Goal: Information Seeking & Learning: Learn about a topic

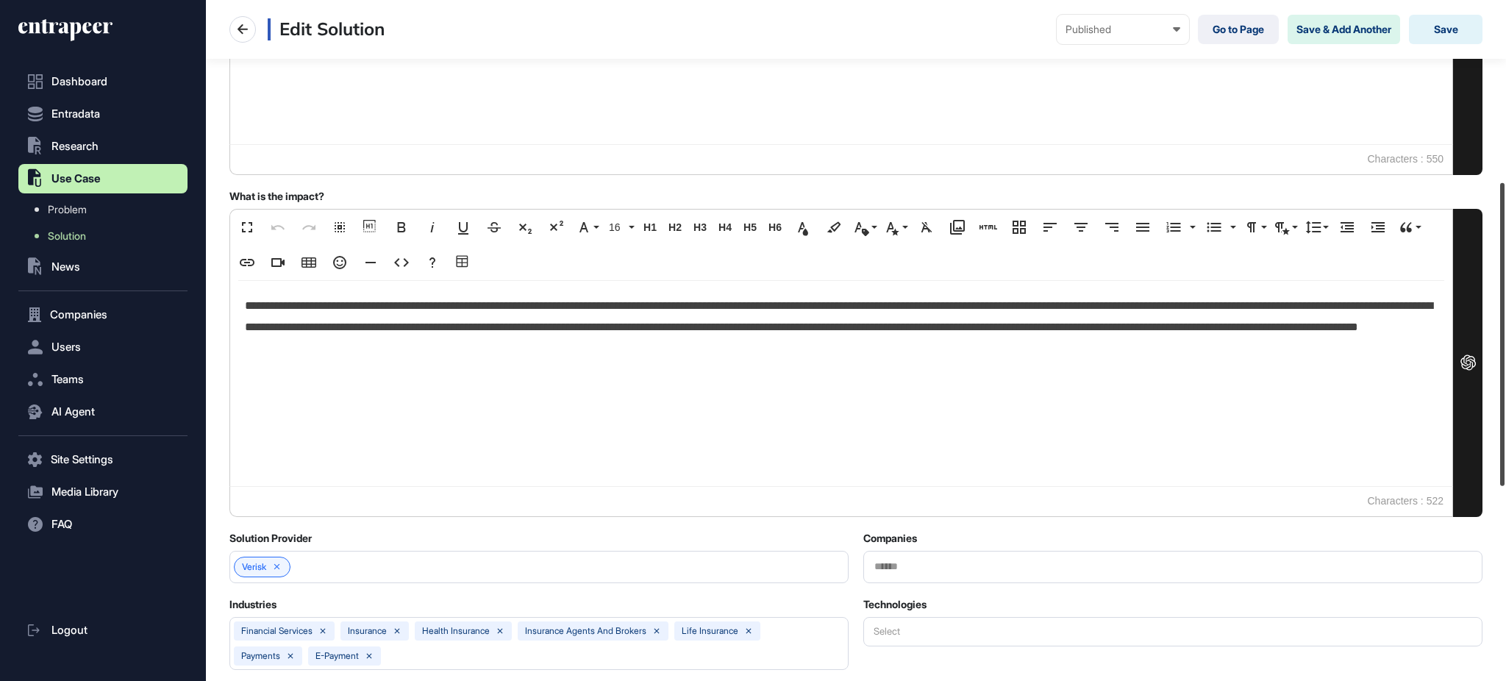
scroll to position [404, 0]
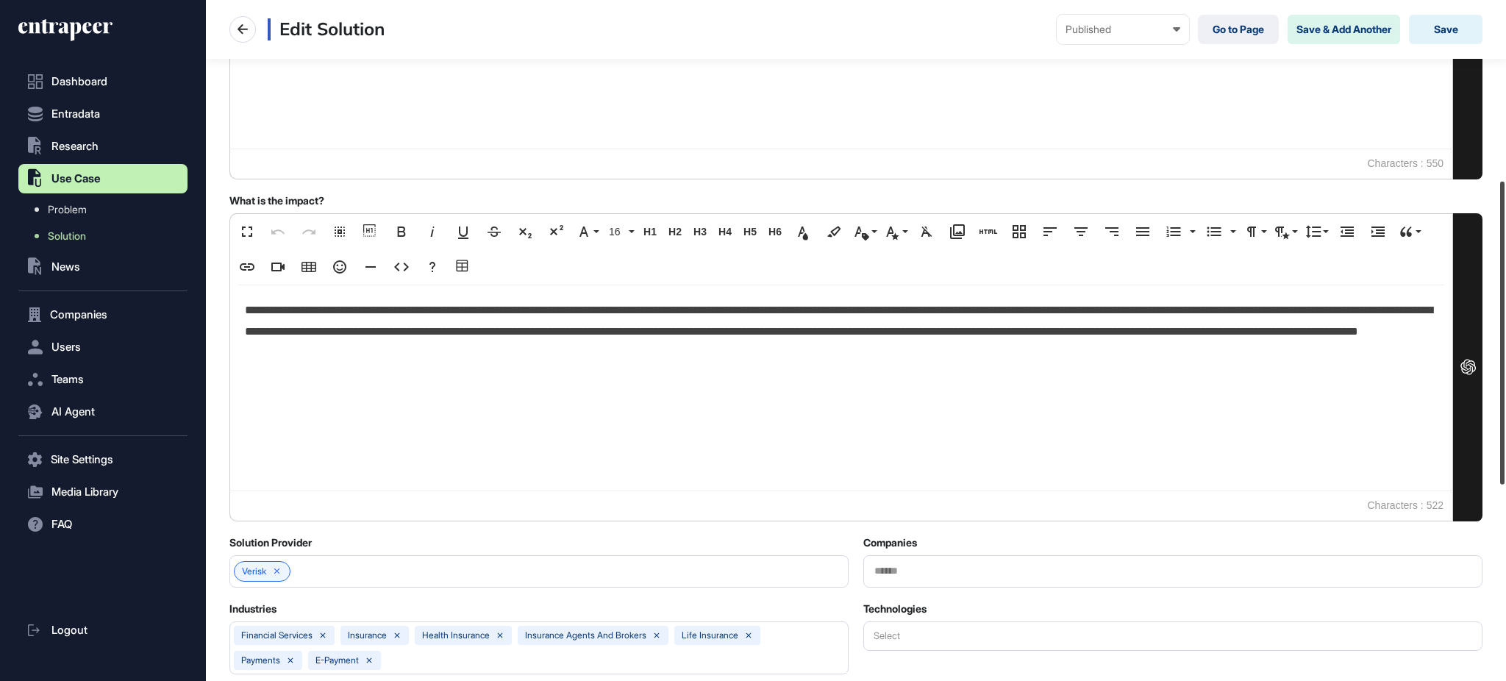
drag, startPoint x: 1504, startPoint y: 371, endPoint x: 1504, endPoint y: 286, distance: 85.3
click at [1504, 286] on div at bounding box center [1502, 333] width 4 height 303
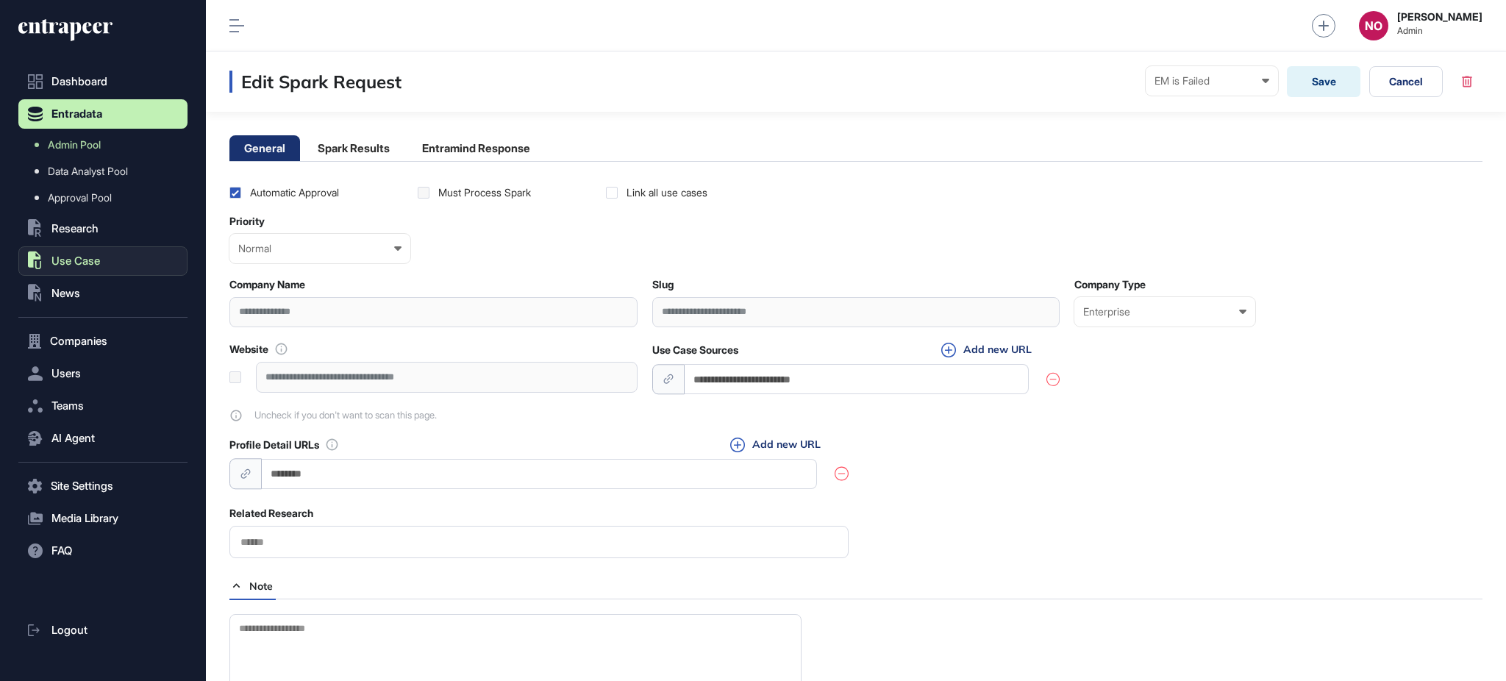
click at [94, 263] on span "Use Case" at bounding box center [75, 261] width 49 height 12
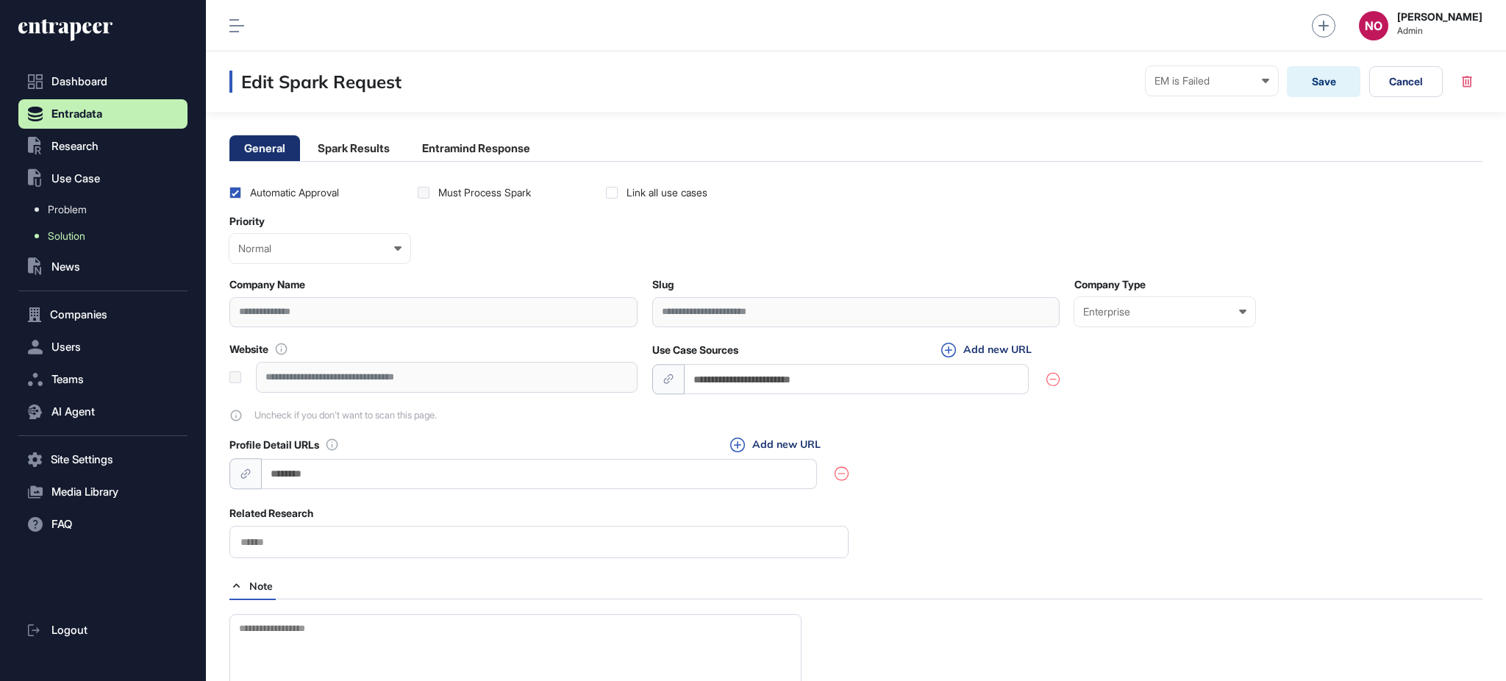
click at [82, 240] on span "Solution" at bounding box center [67, 236] width 38 height 12
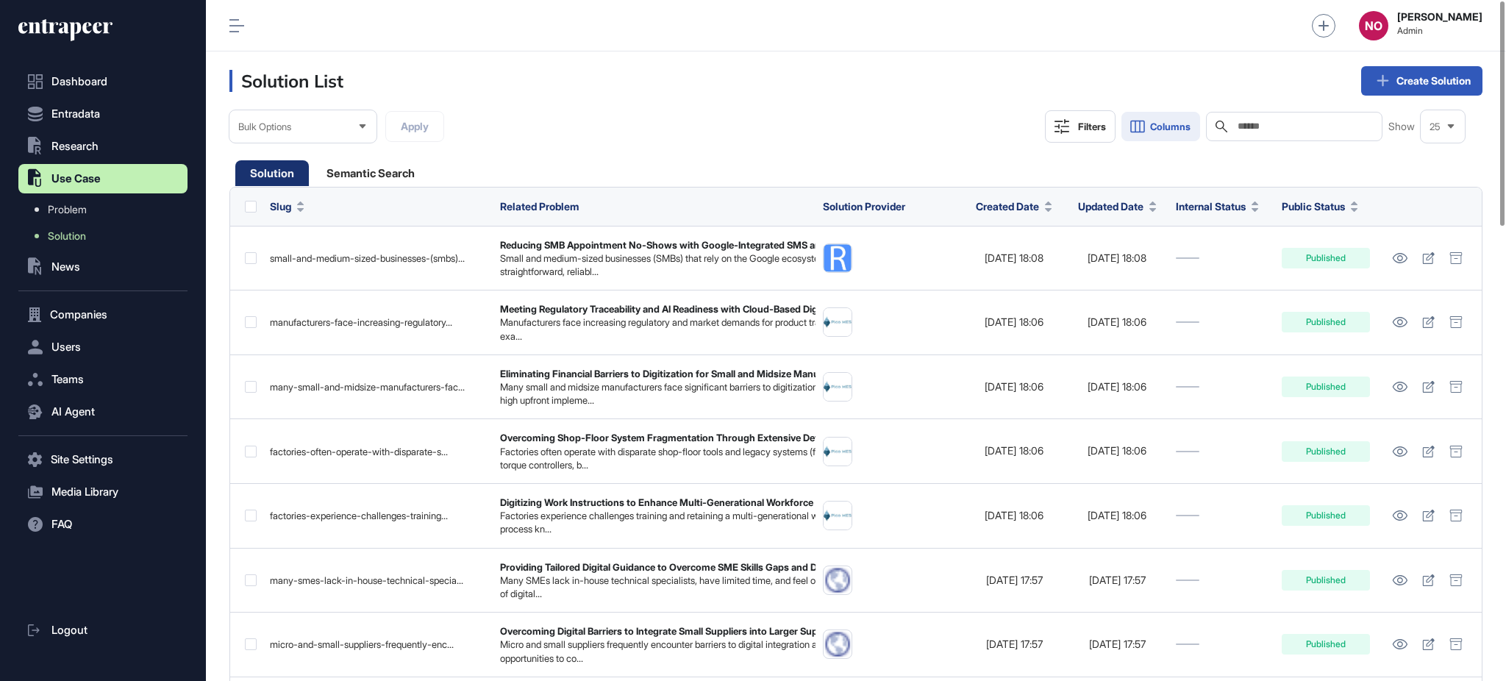
drag, startPoint x: 1138, startPoint y: 121, endPoint x: 1135, endPoint y: 138, distance: 16.4
click at [1138, 122] on icon at bounding box center [1138, 127] width 18 height 18
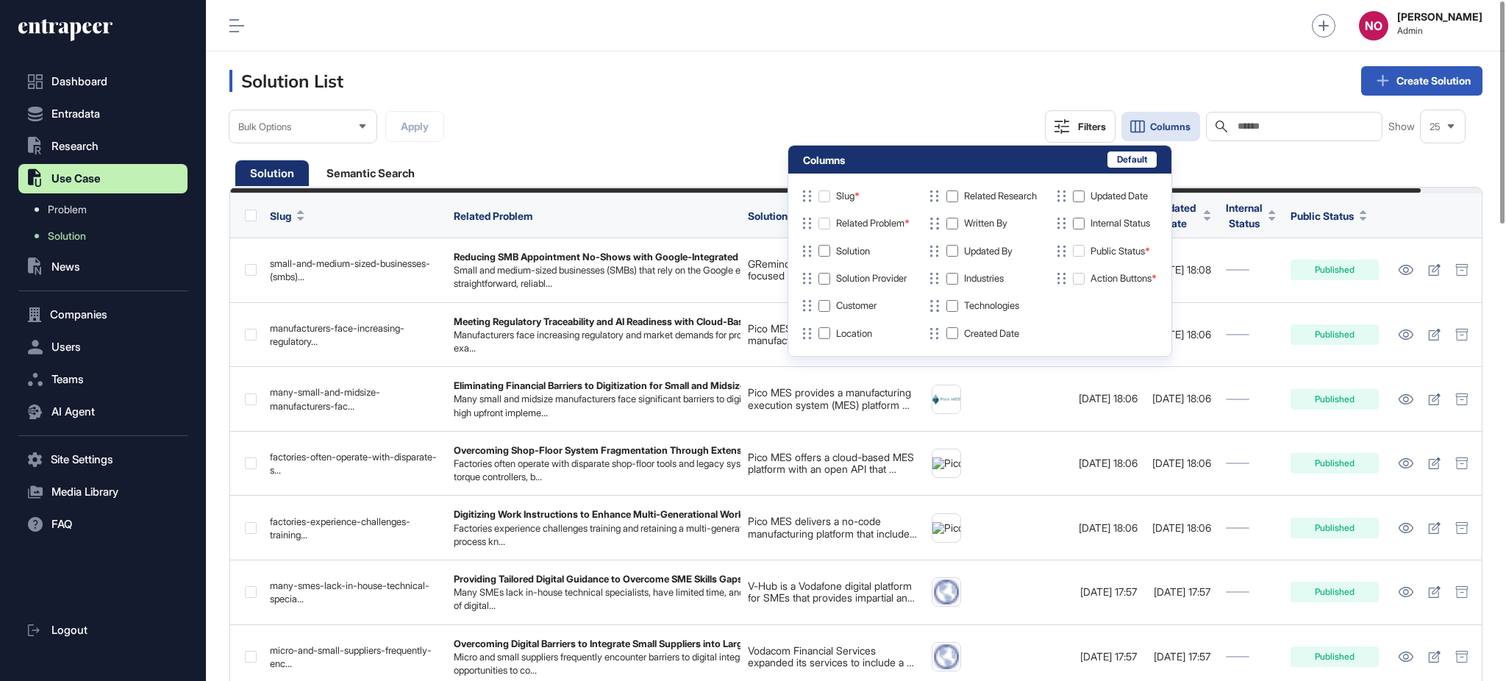
click at [715, 117] on div "Bulk Options Apply Filters Columns Search Show 25" at bounding box center [855, 141] width 1253 height 62
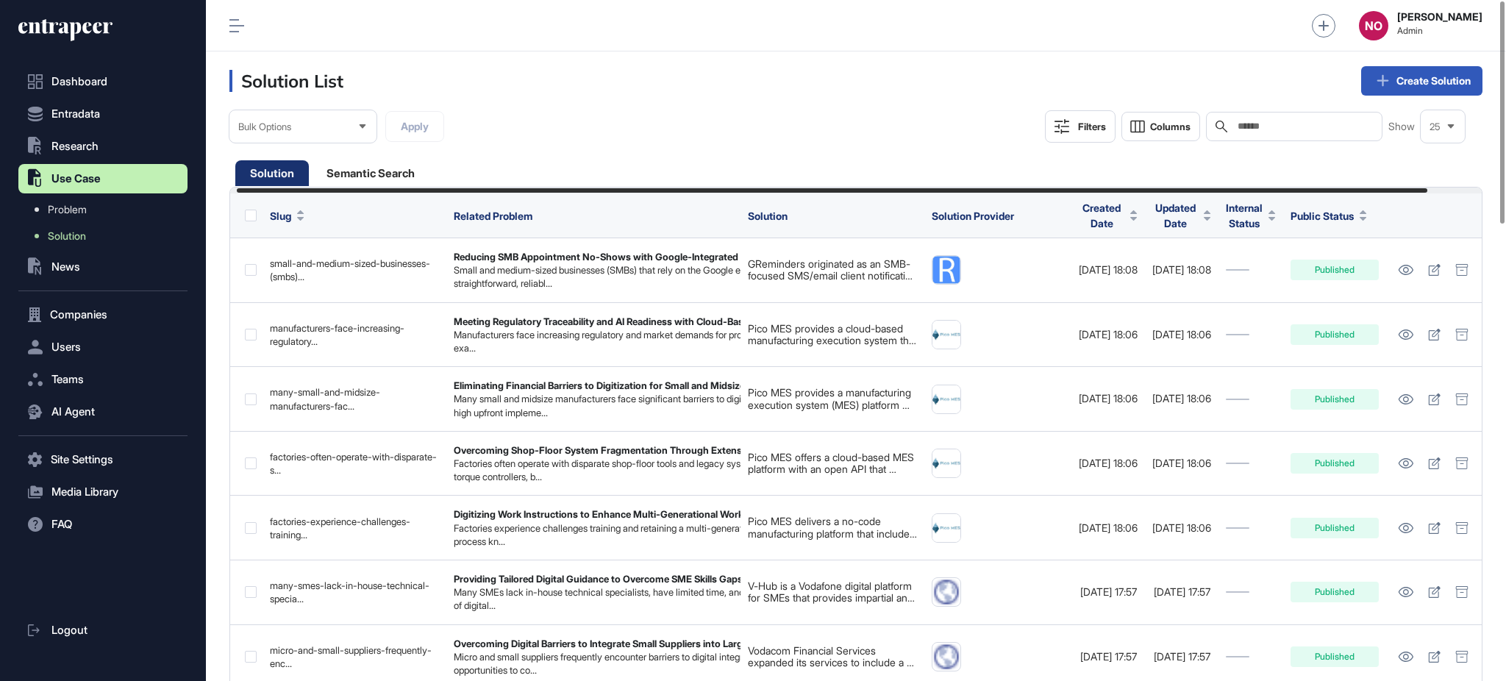
scroll to position [0, 63]
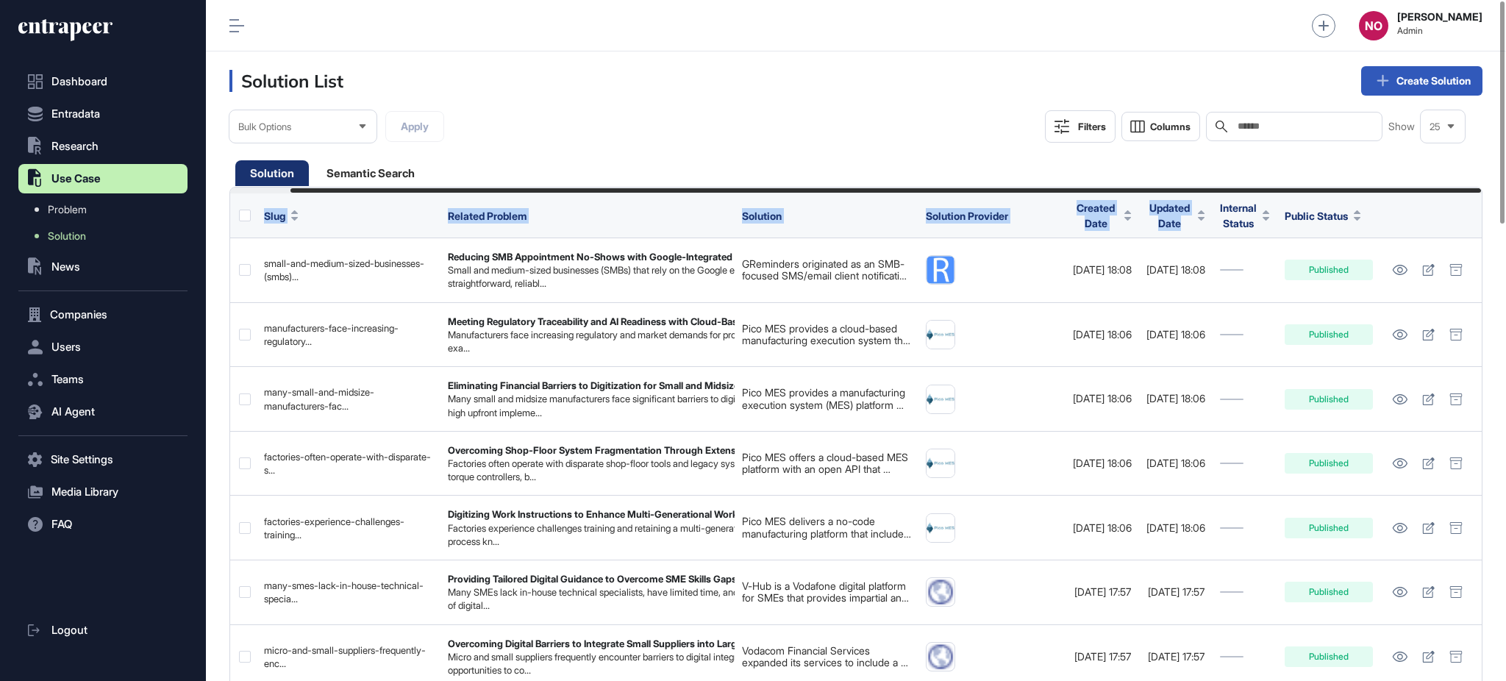
drag, startPoint x: 962, startPoint y: 188, endPoint x: 1166, endPoint y: 193, distance: 204.5
drag, startPoint x: 936, startPoint y: 147, endPoint x: 1138, endPoint y: 228, distance: 217.1
click at [937, 152] on div "Bulk Options Apply Filters Columns Search Show 25" at bounding box center [855, 141] width 1253 height 62
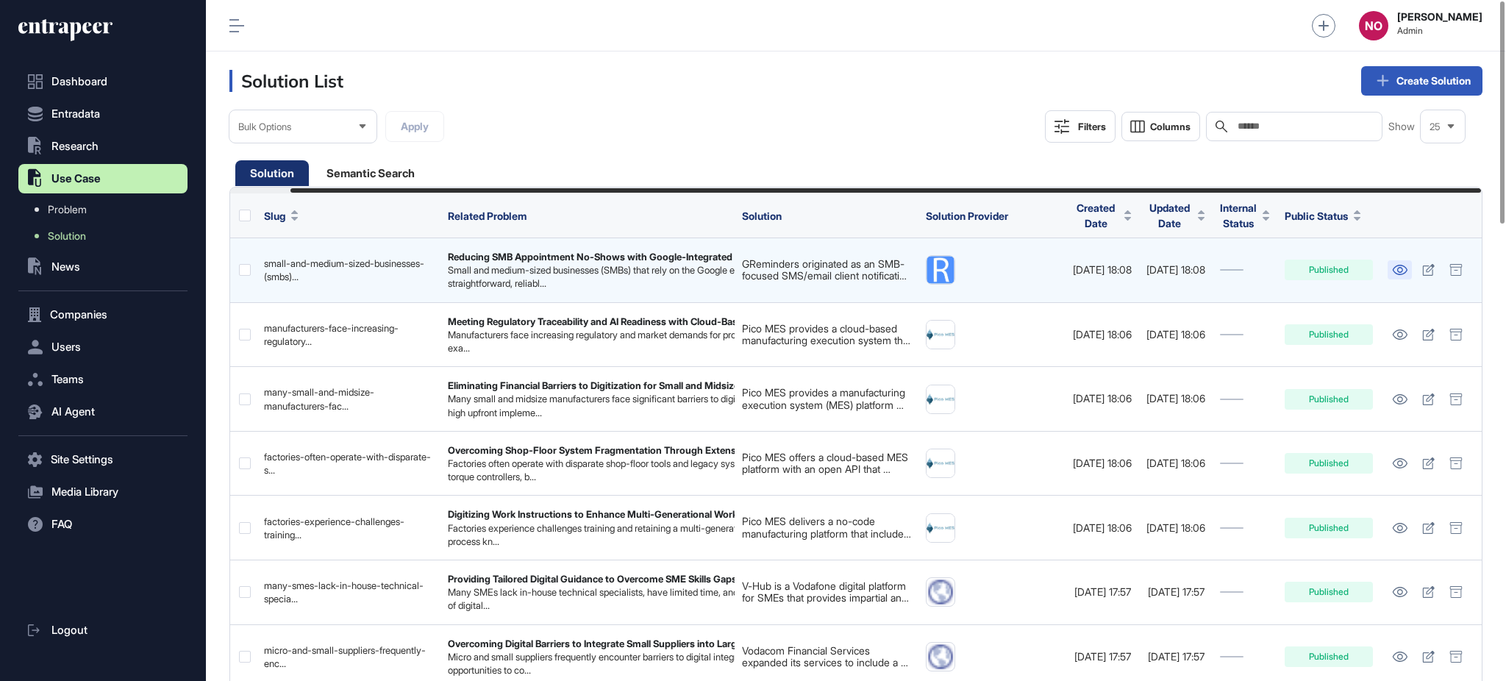
click at [1398, 268] on icon at bounding box center [1399, 270] width 15 height 10
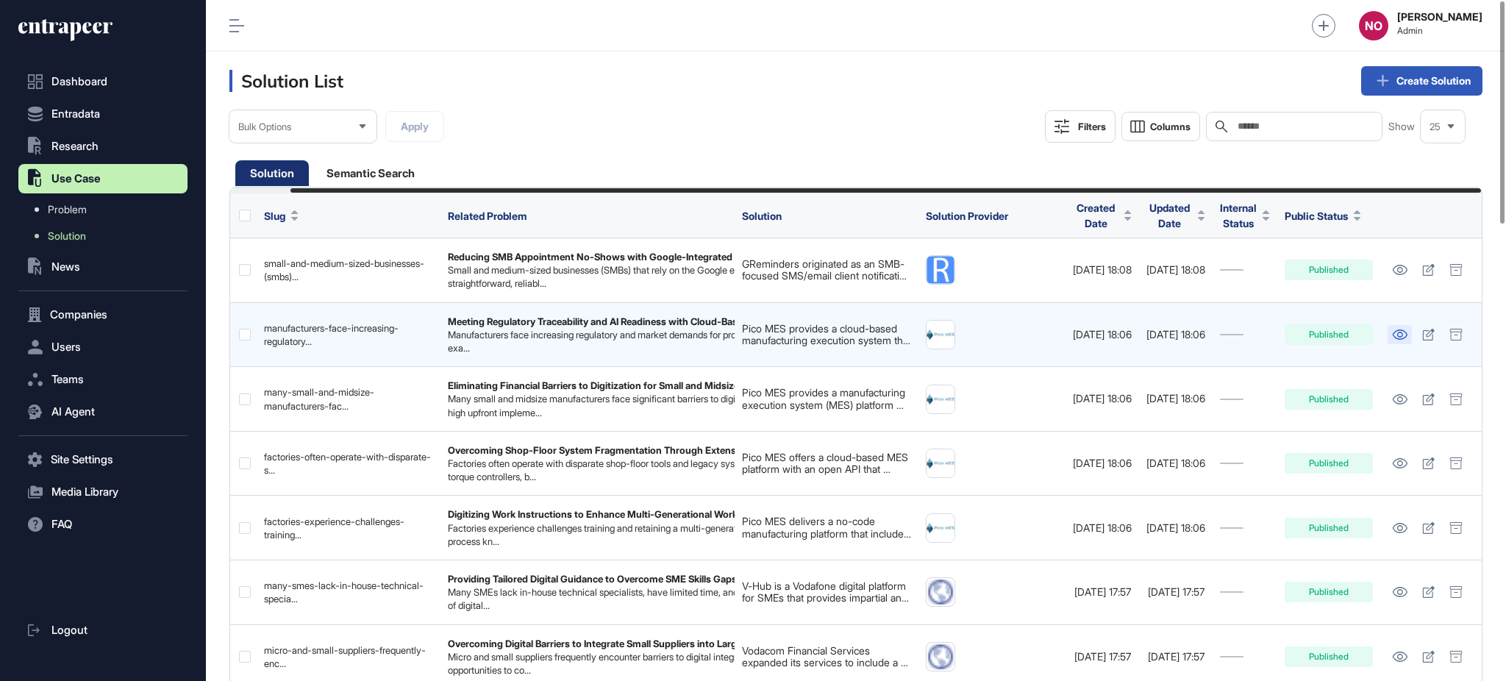
click at [1396, 335] on icon at bounding box center [1399, 334] width 15 height 10
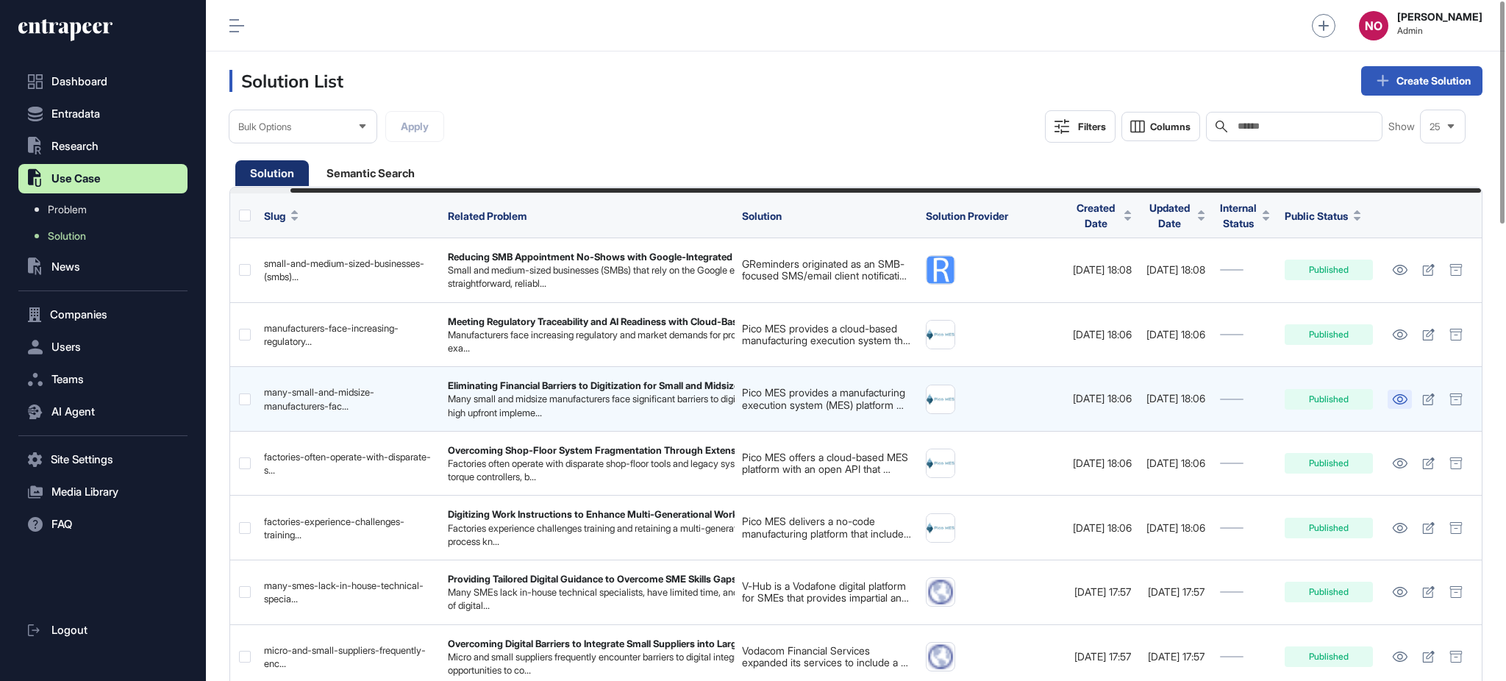
click at [1395, 399] on icon at bounding box center [1399, 399] width 15 height 10
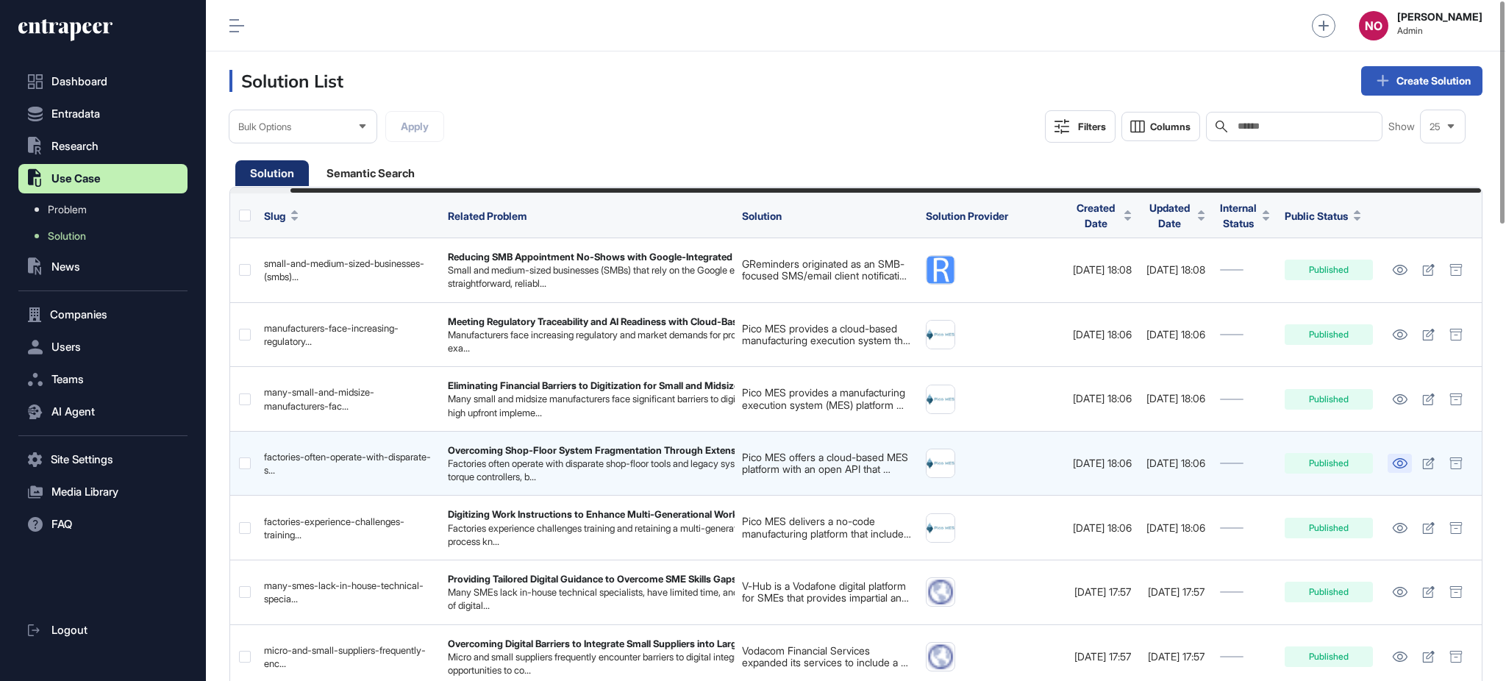
click at [1407, 459] on icon at bounding box center [1399, 463] width 15 height 10
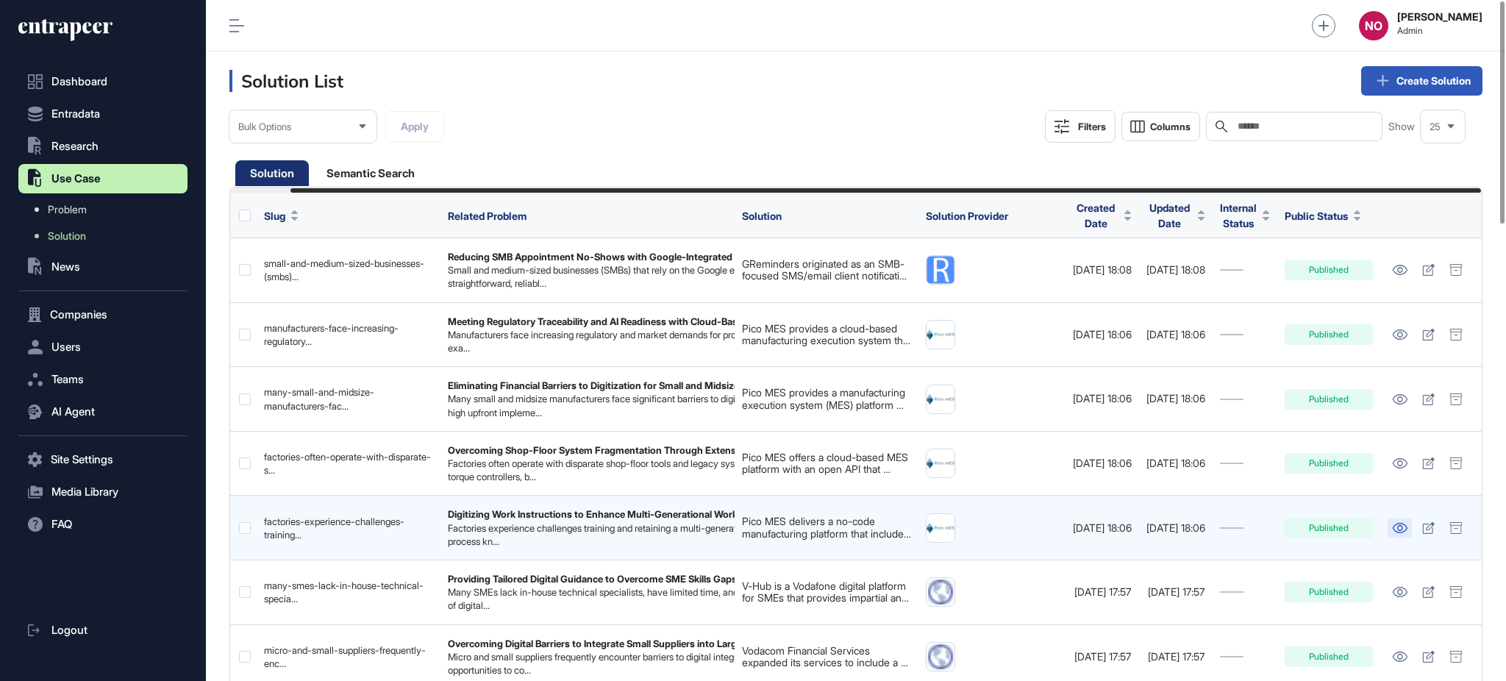
click at [1398, 524] on icon at bounding box center [1399, 528] width 15 height 10
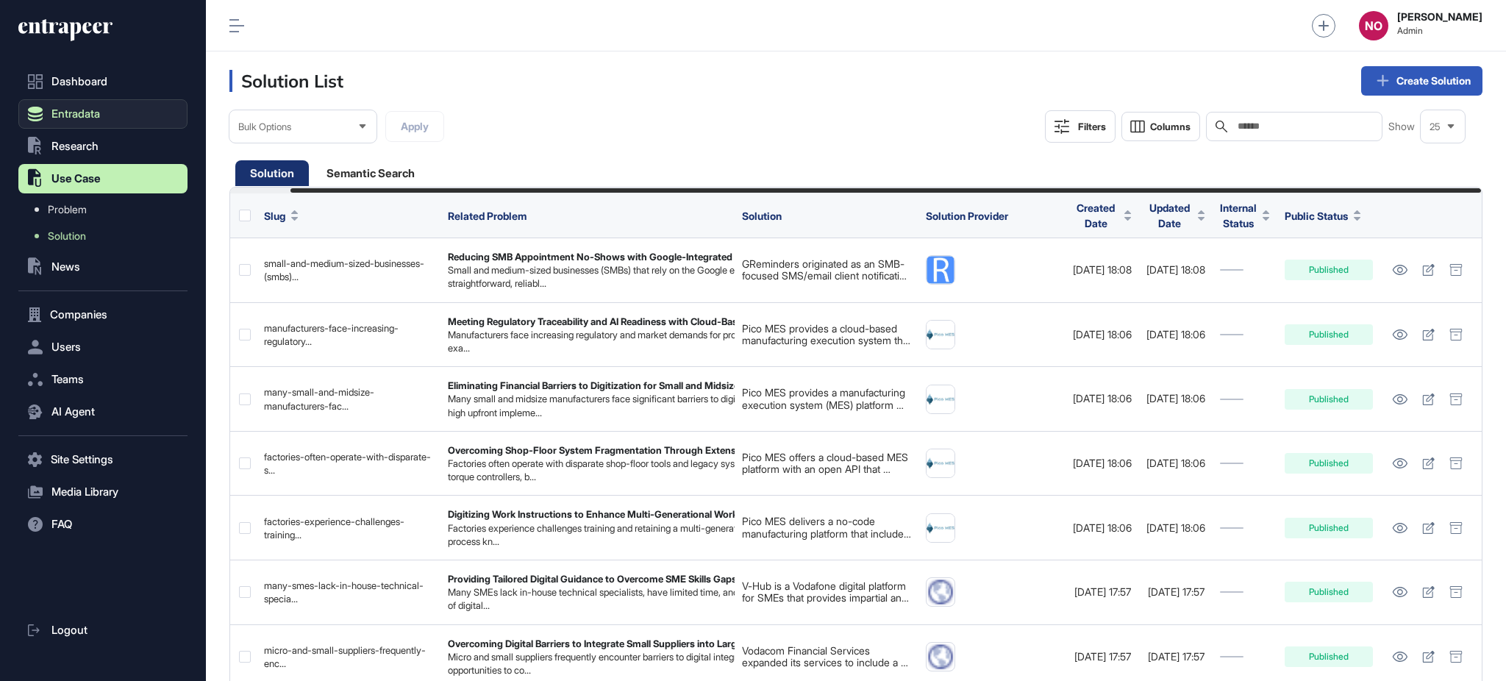
click at [100, 118] on span "Entradata" at bounding box center [75, 114] width 49 height 12
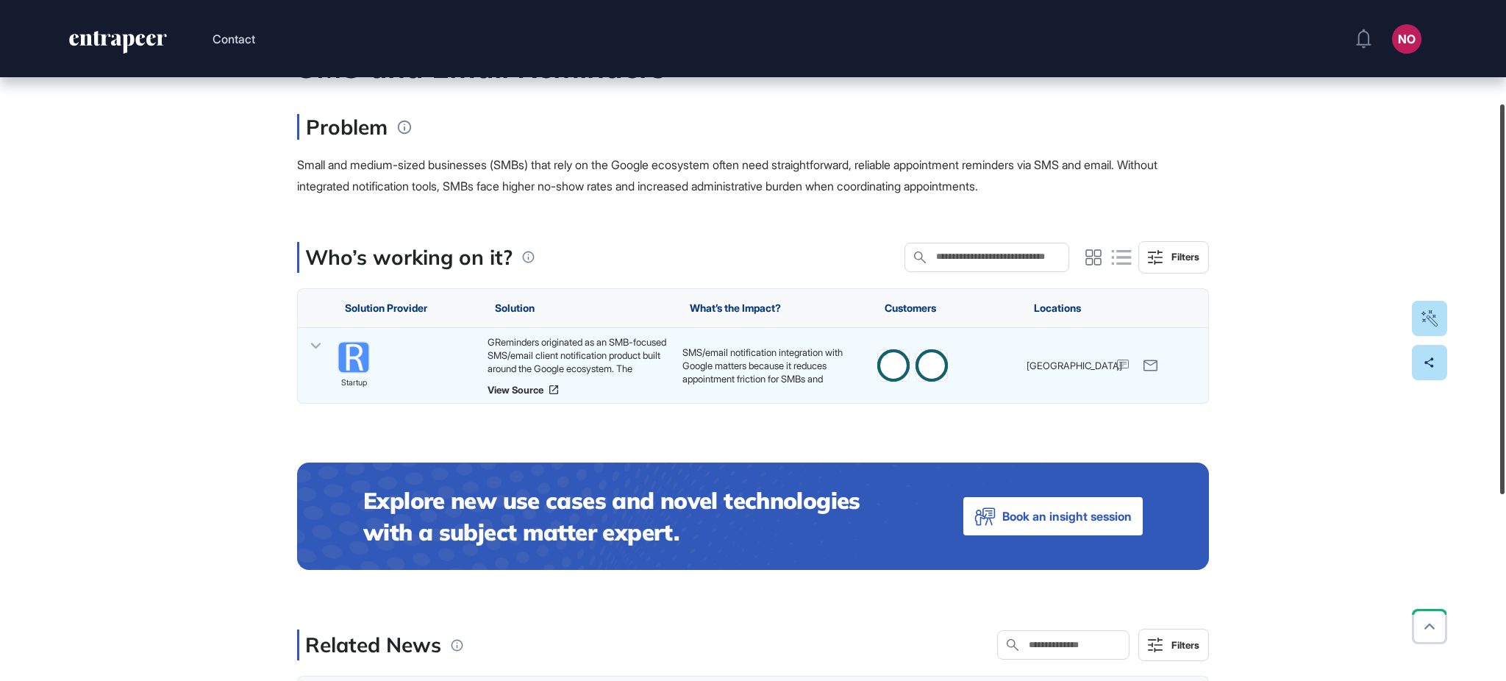
click at [1503, 192] on div at bounding box center [1502, 299] width 4 height 390
click at [315, 339] on icon at bounding box center [315, 345] width 21 height 21
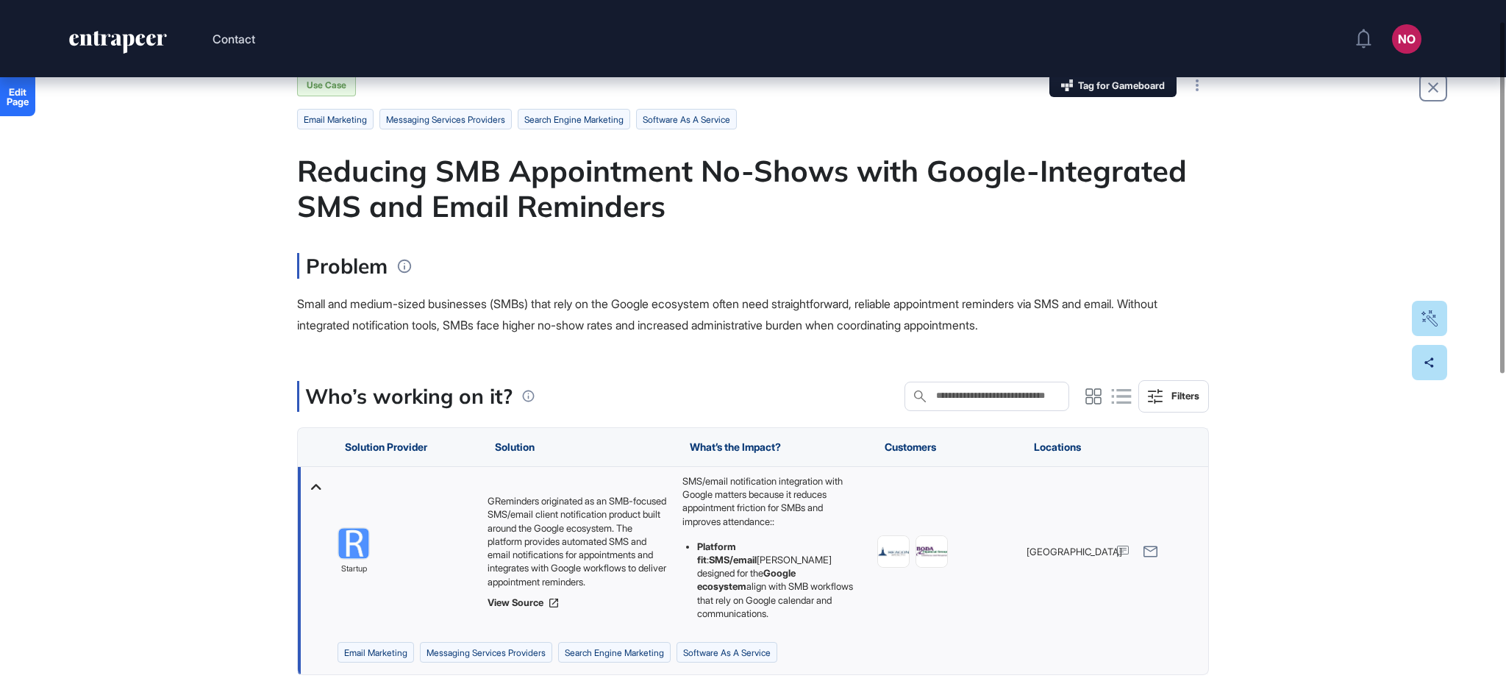
scroll to position [120, 0]
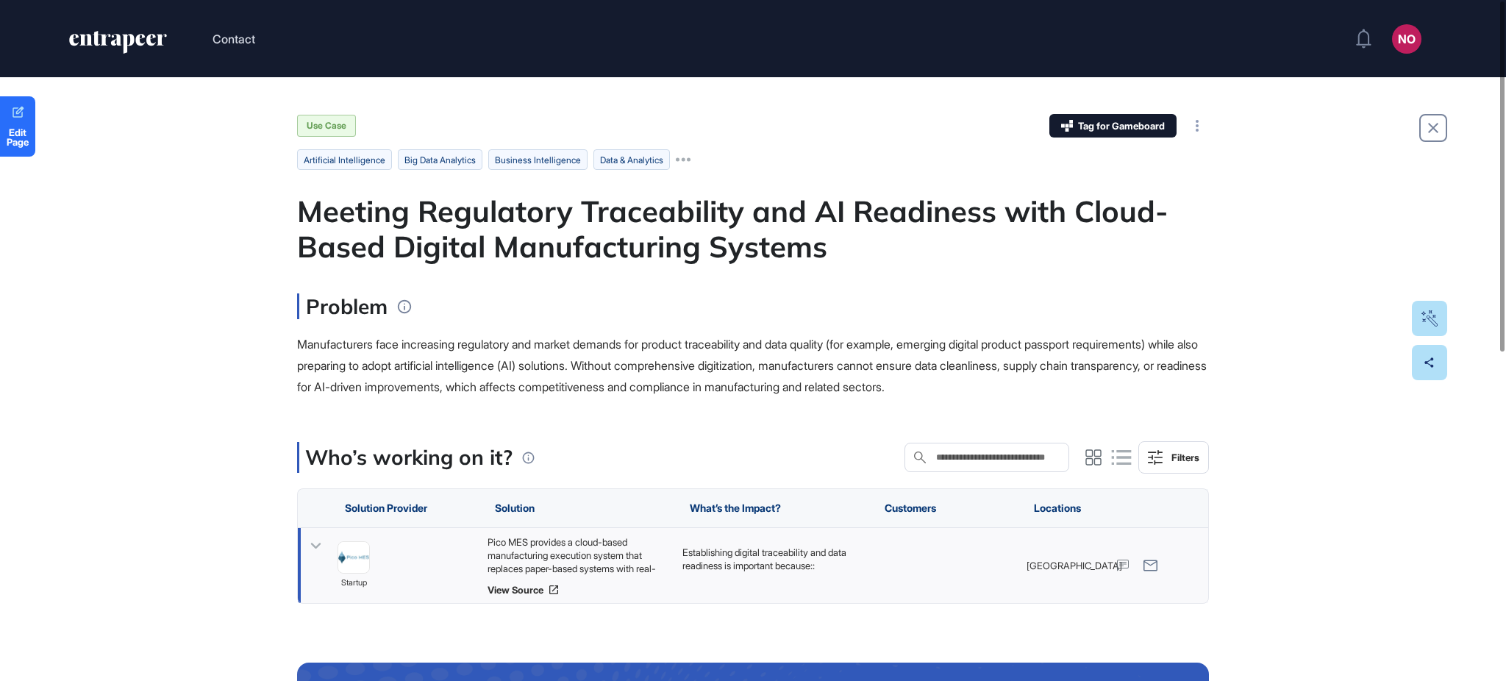
click at [315, 547] on icon at bounding box center [316, 546] width 10 height 6
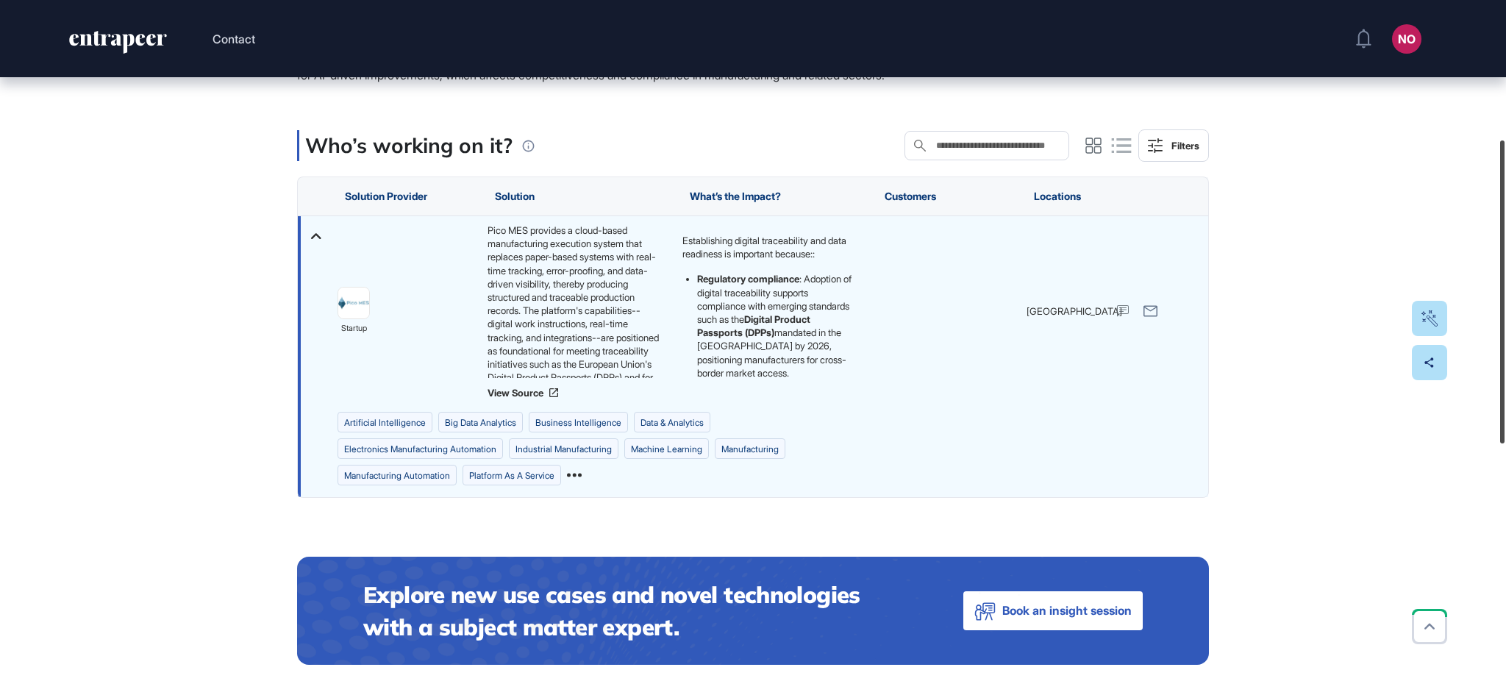
drag, startPoint x: 1504, startPoint y: 200, endPoint x: 1485, endPoint y: 339, distance: 140.4
click at [1503, 339] on div at bounding box center [1502, 291] width 4 height 303
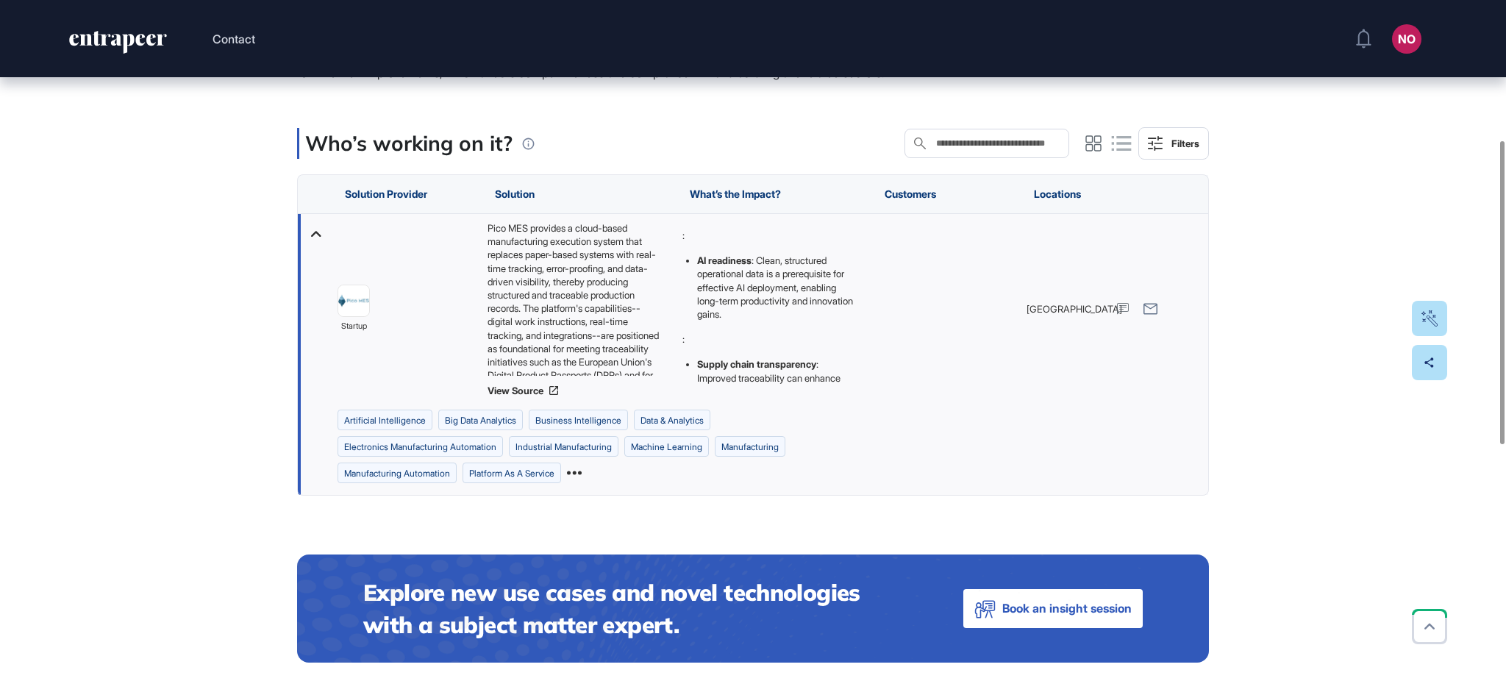
scroll to position [215, 0]
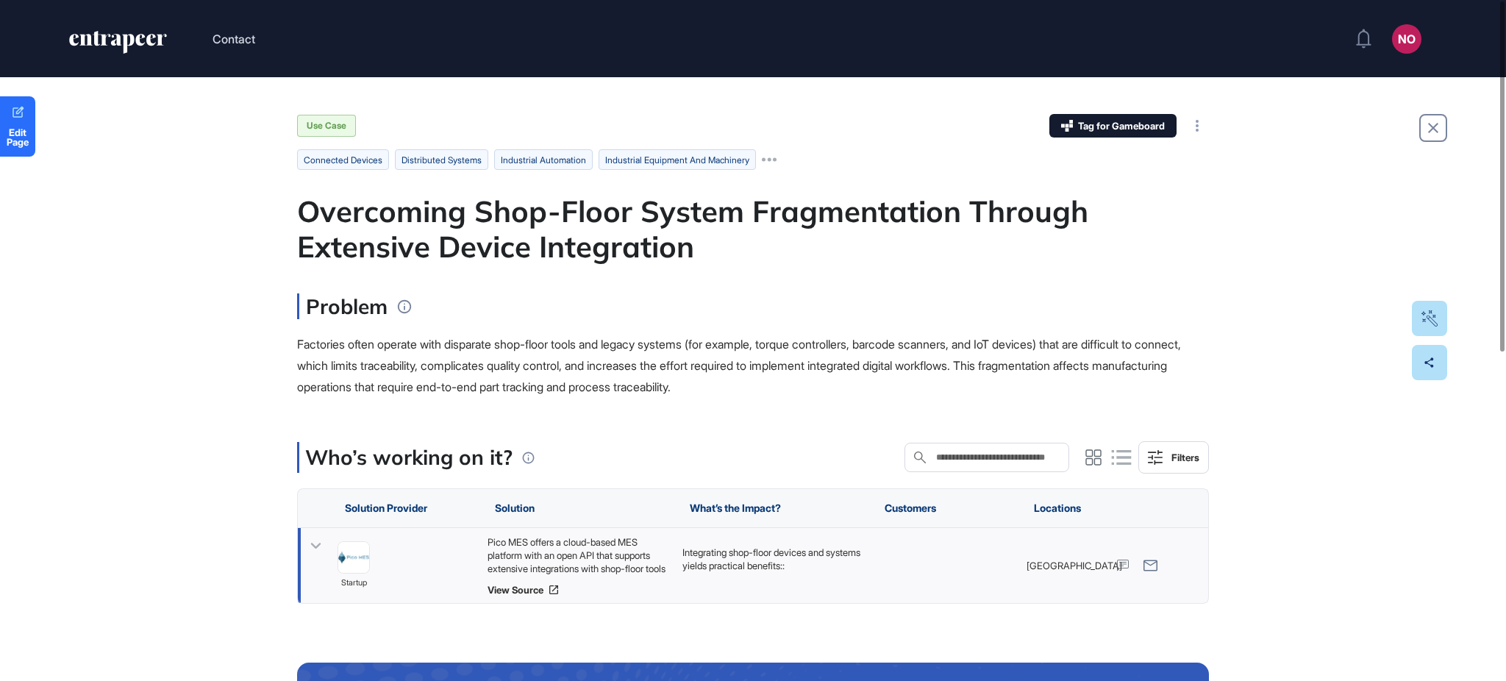
click at [315, 543] on icon at bounding box center [315, 545] width 21 height 21
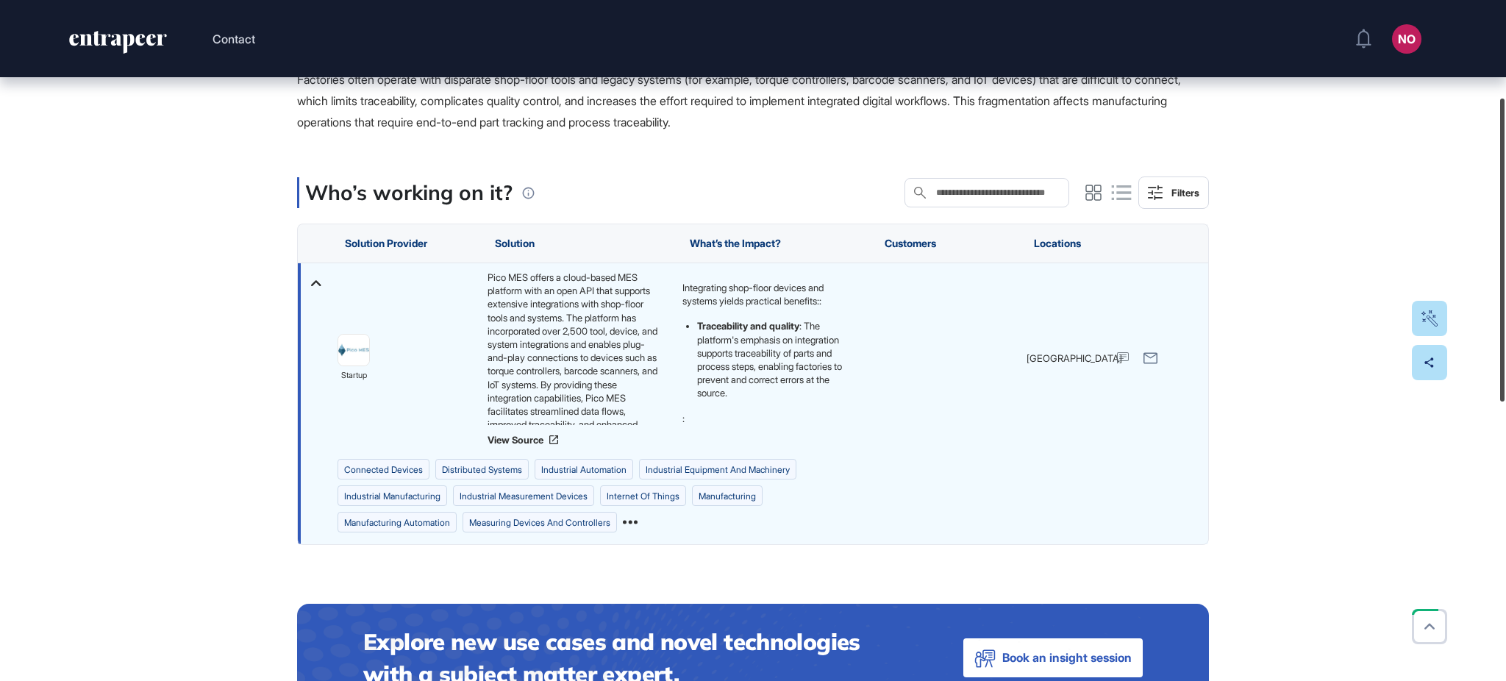
drag, startPoint x: 1504, startPoint y: 252, endPoint x: 1465, endPoint y: 354, distance: 109.0
click at [1504, 339] on div at bounding box center [1502, 250] width 4 height 303
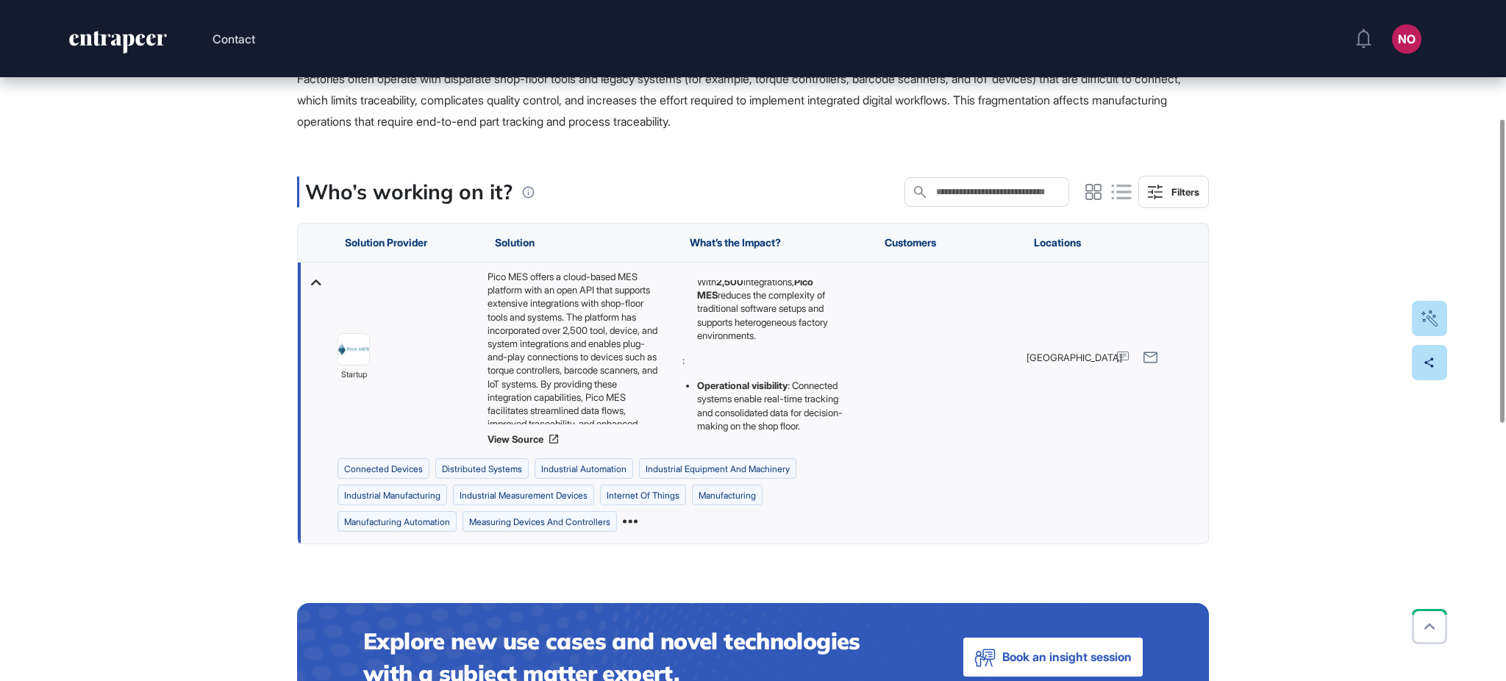
scroll to position [196, 0]
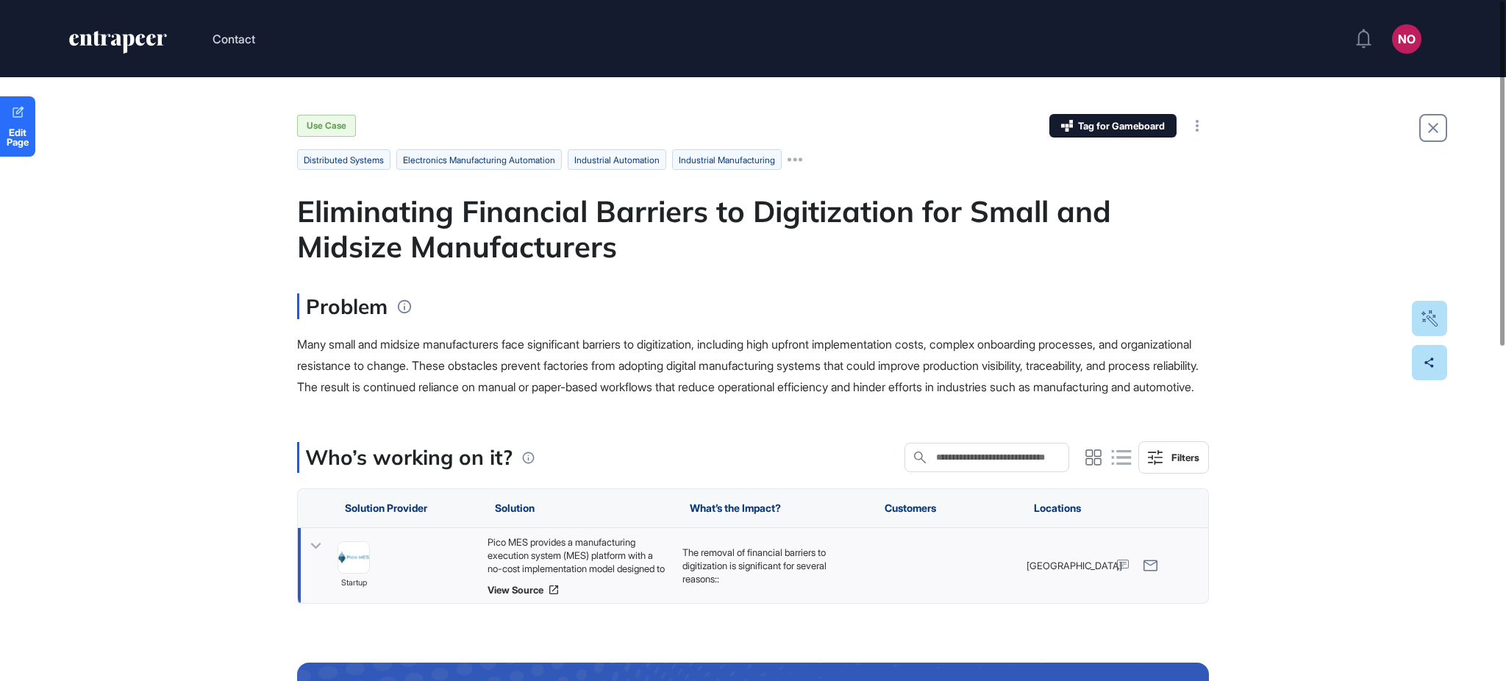
click at [315, 557] on icon at bounding box center [315, 545] width 21 height 21
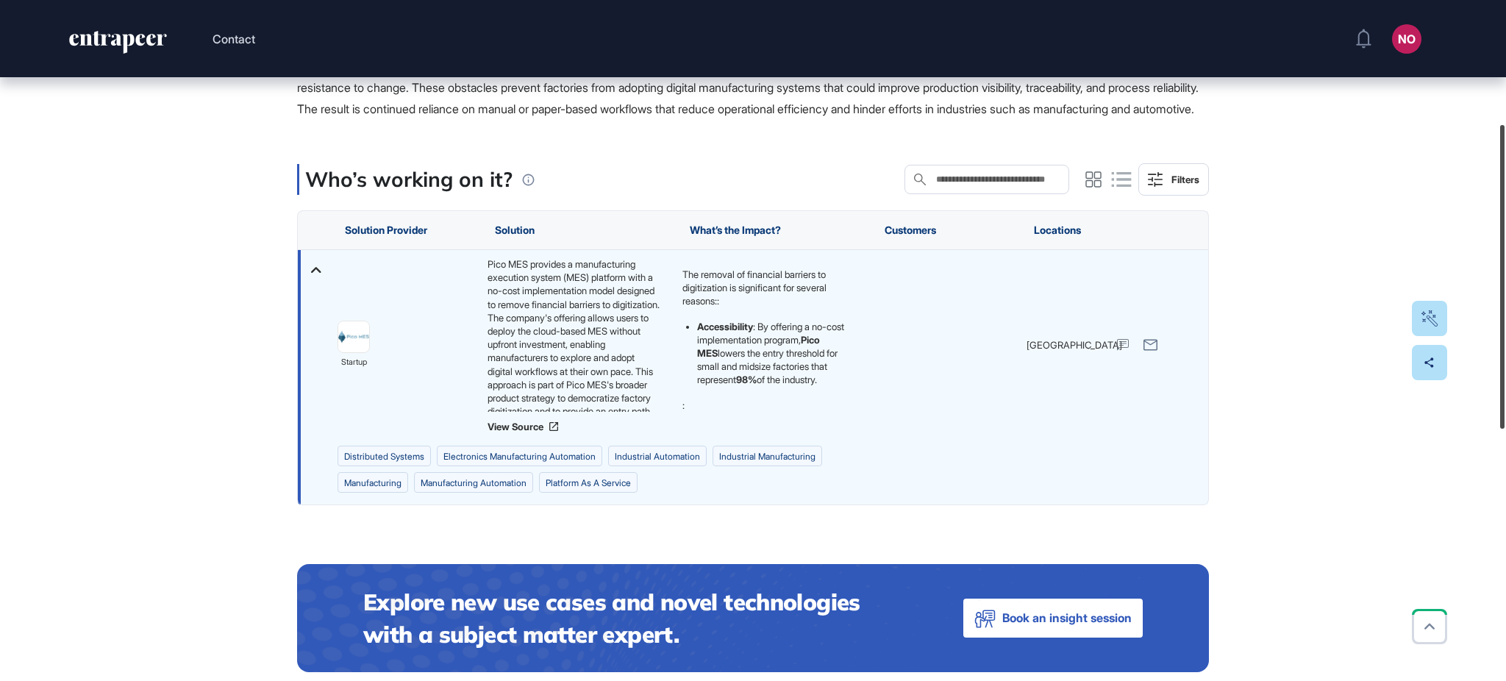
scroll to position [281, 0]
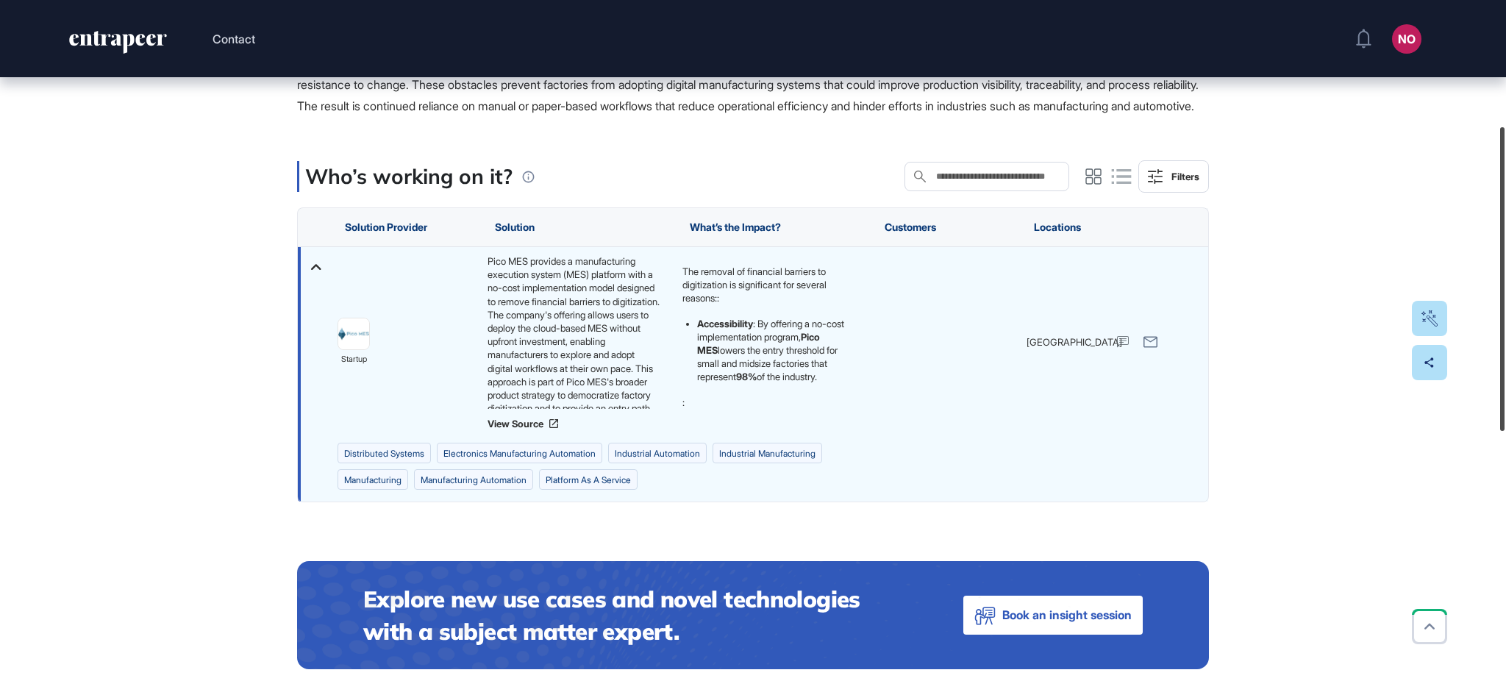
drag, startPoint x: 1504, startPoint y: 254, endPoint x: 1495, endPoint y: 363, distance: 108.5
click at [1500, 363] on div at bounding box center [1502, 279] width 4 height 304
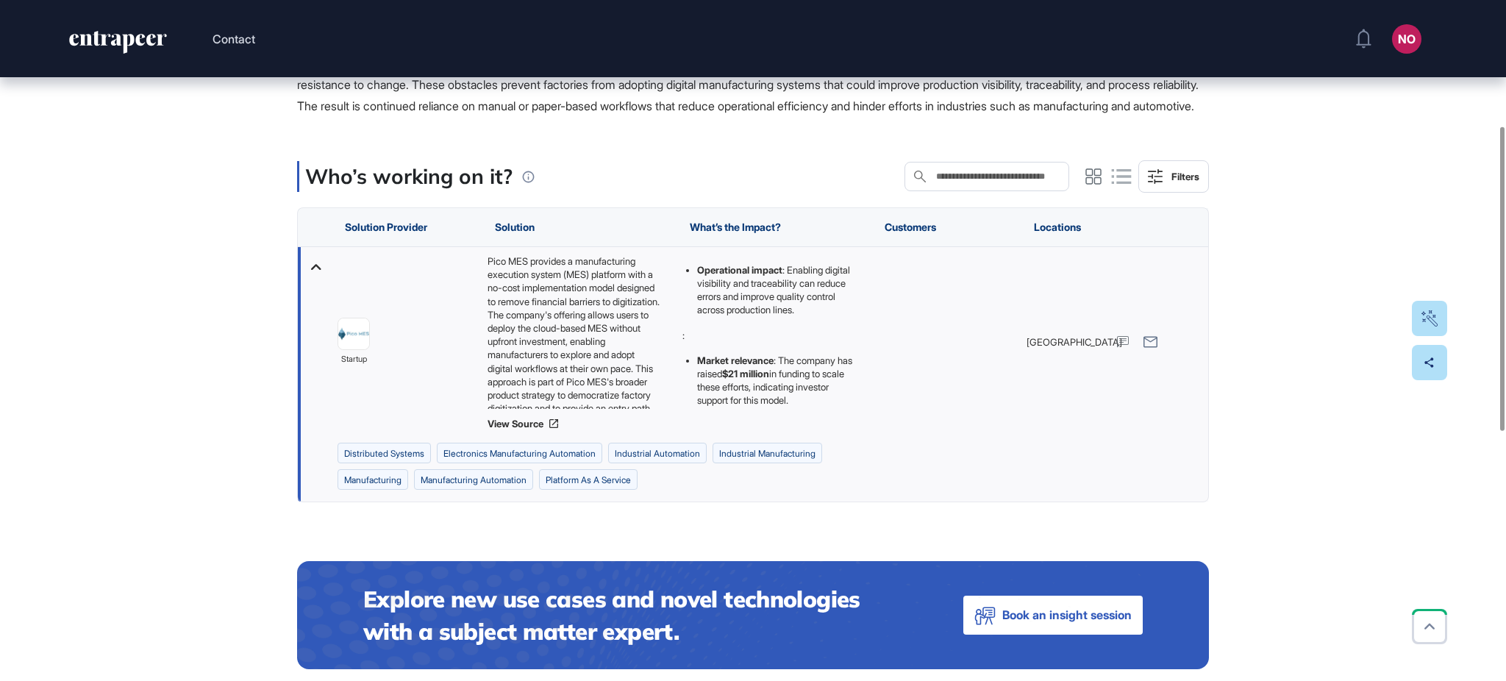
scroll to position [196, 0]
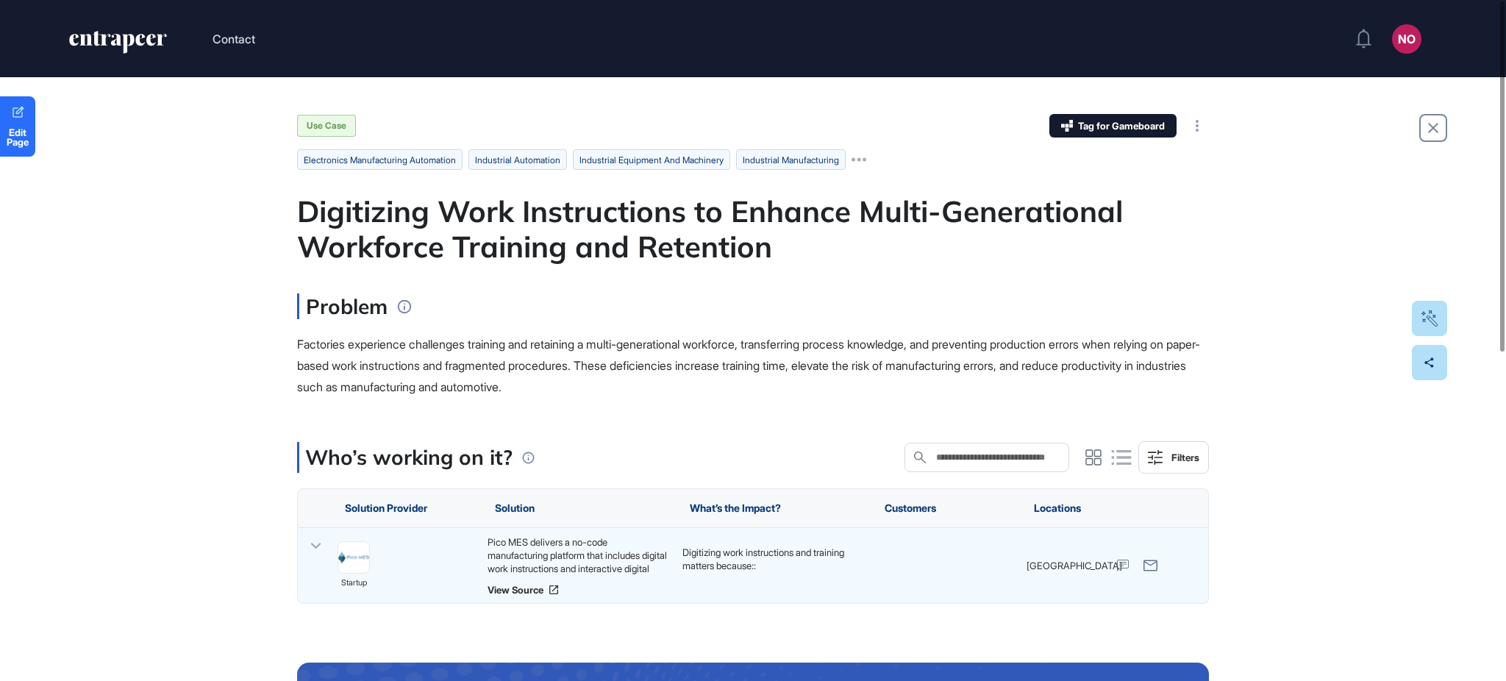
drag, startPoint x: 316, startPoint y: 543, endPoint x: 542, endPoint y: 526, distance: 226.3
click at [315, 543] on icon at bounding box center [315, 545] width 21 height 21
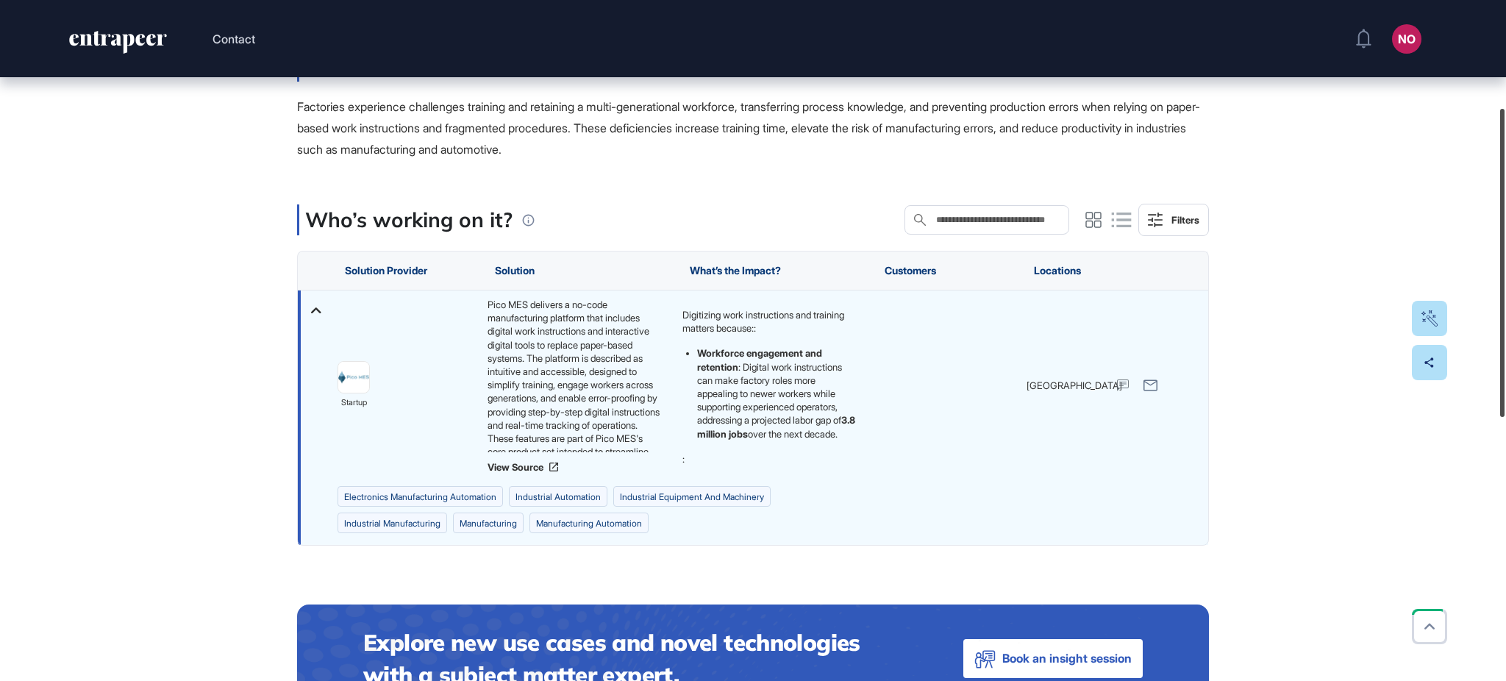
drag, startPoint x: 1504, startPoint y: 248, endPoint x: 1500, endPoint y: 354, distance: 106.7
click at [1504, 352] on div at bounding box center [1502, 263] width 4 height 308
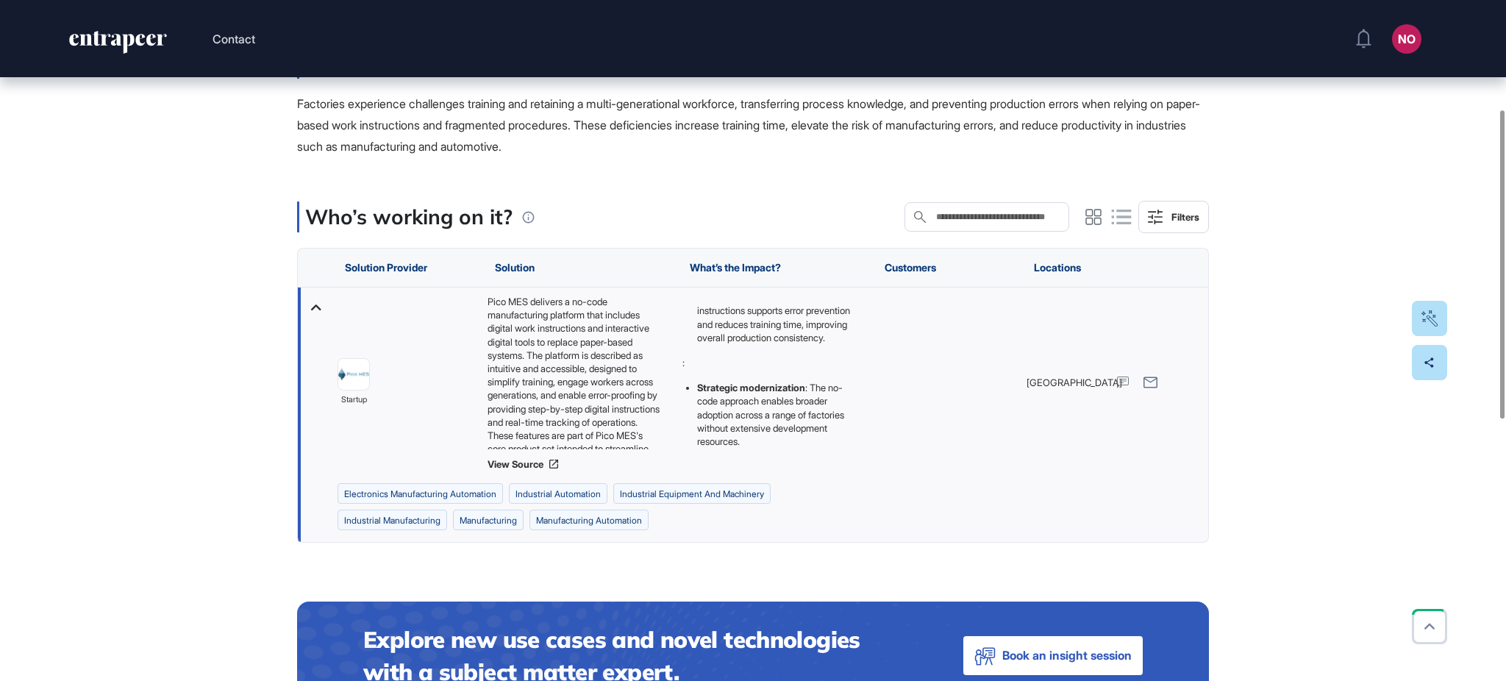
scroll to position [251, 0]
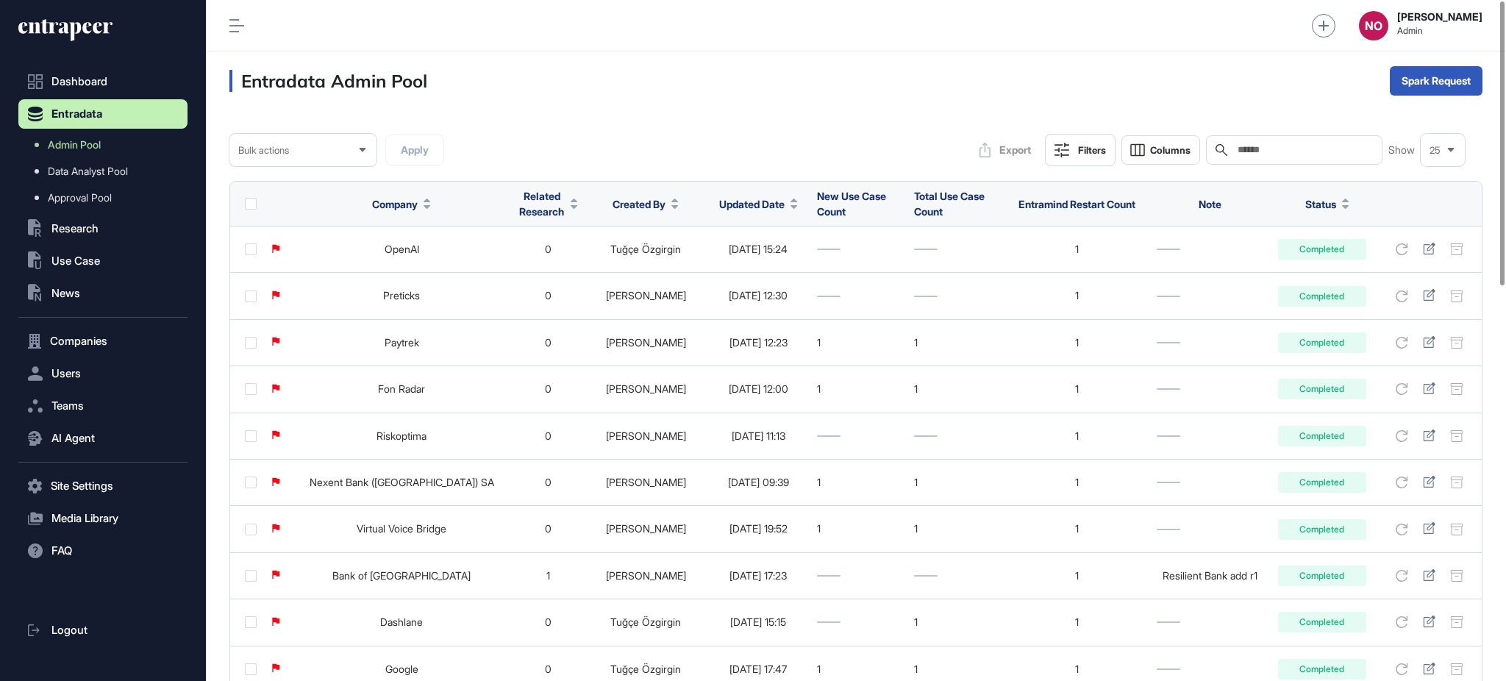
click at [724, 207] on span "Updated Date" at bounding box center [751, 203] width 65 height 15
click at [718, 263] on span "Sort Descending" at bounding box center [731, 266] width 59 height 13
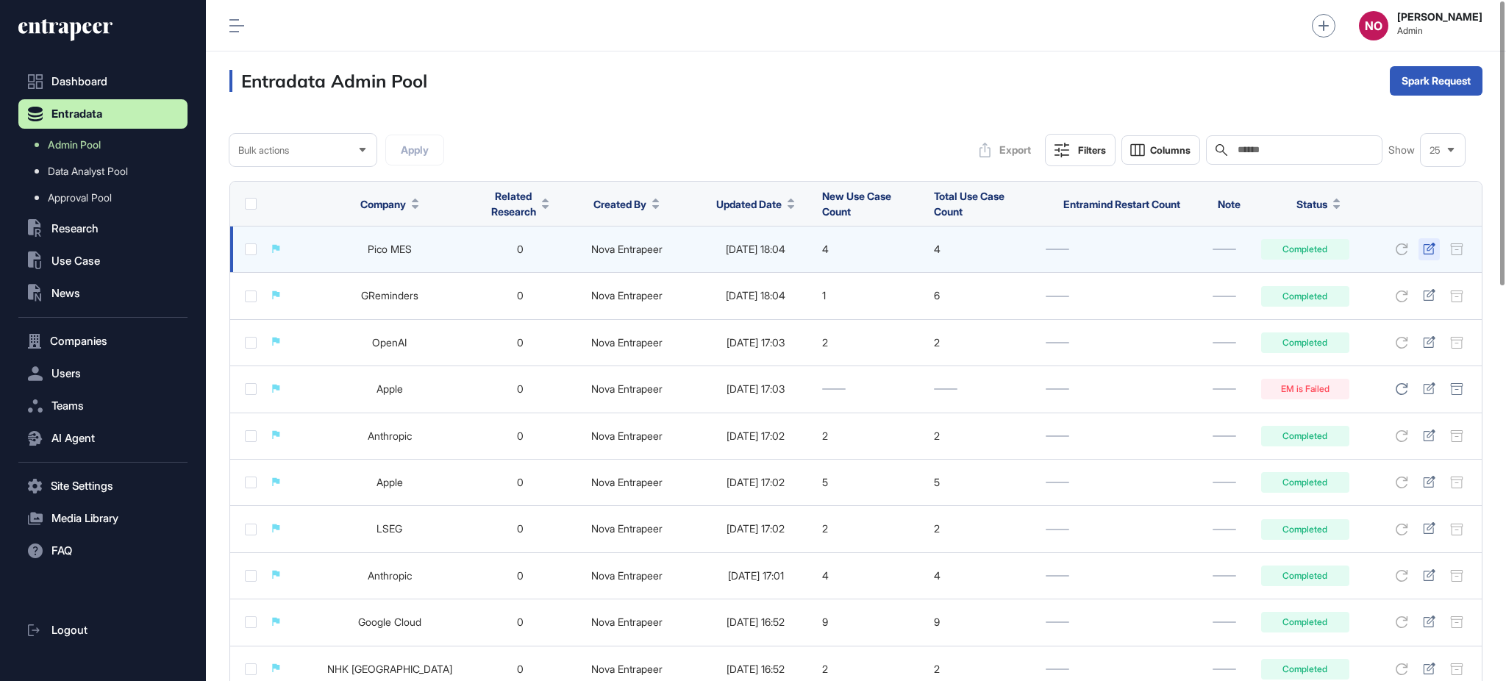
click at [1432, 252] on icon at bounding box center [1429, 249] width 13 height 12
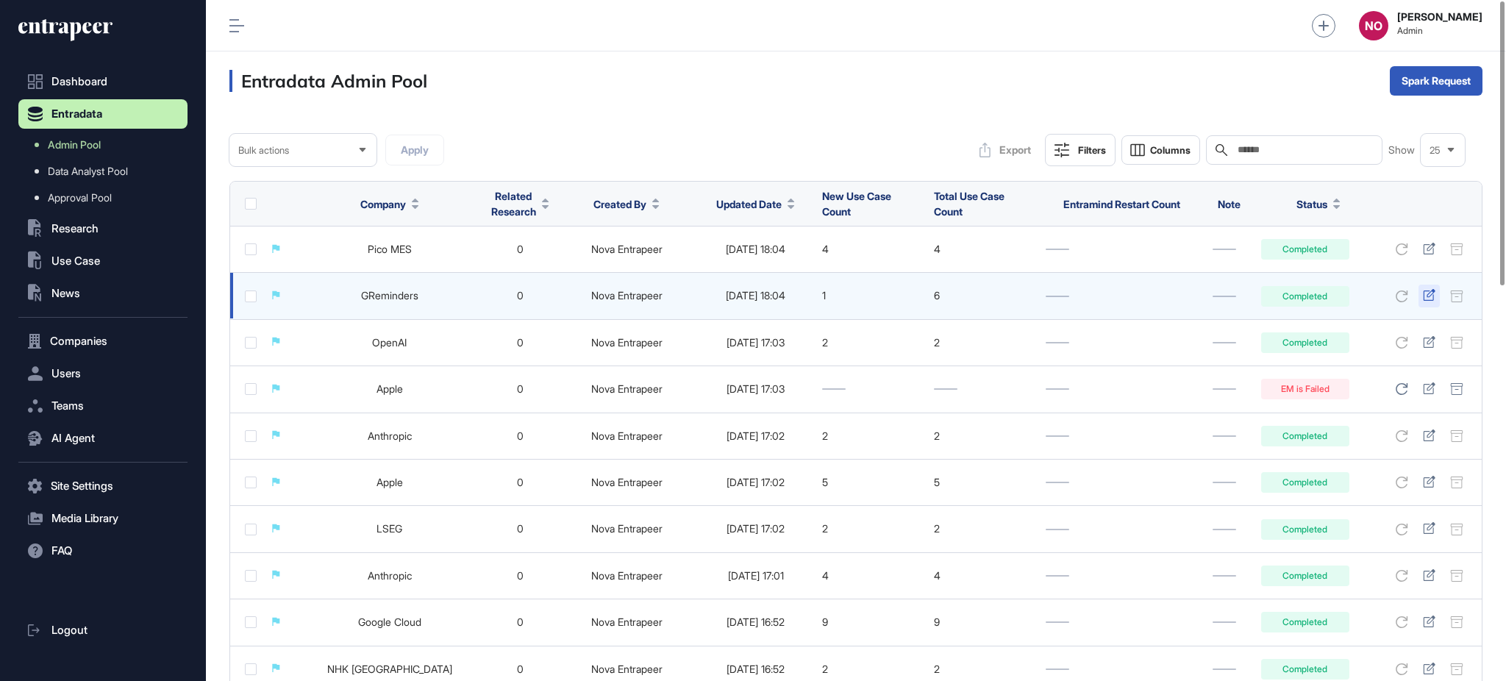
click at [1432, 294] on icon at bounding box center [1429, 295] width 13 height 12
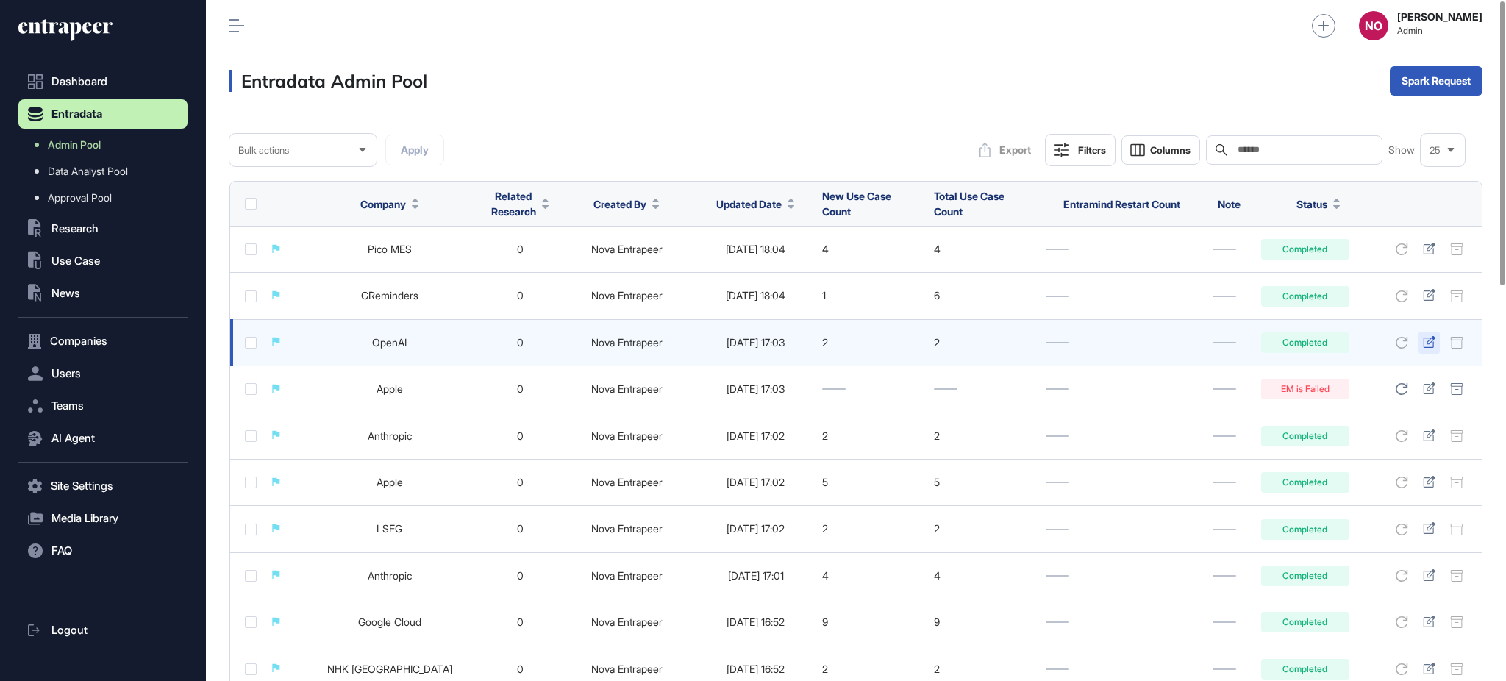
click at [1428, 338] on icon at bounding box center [1429, 342] width 13 height 12
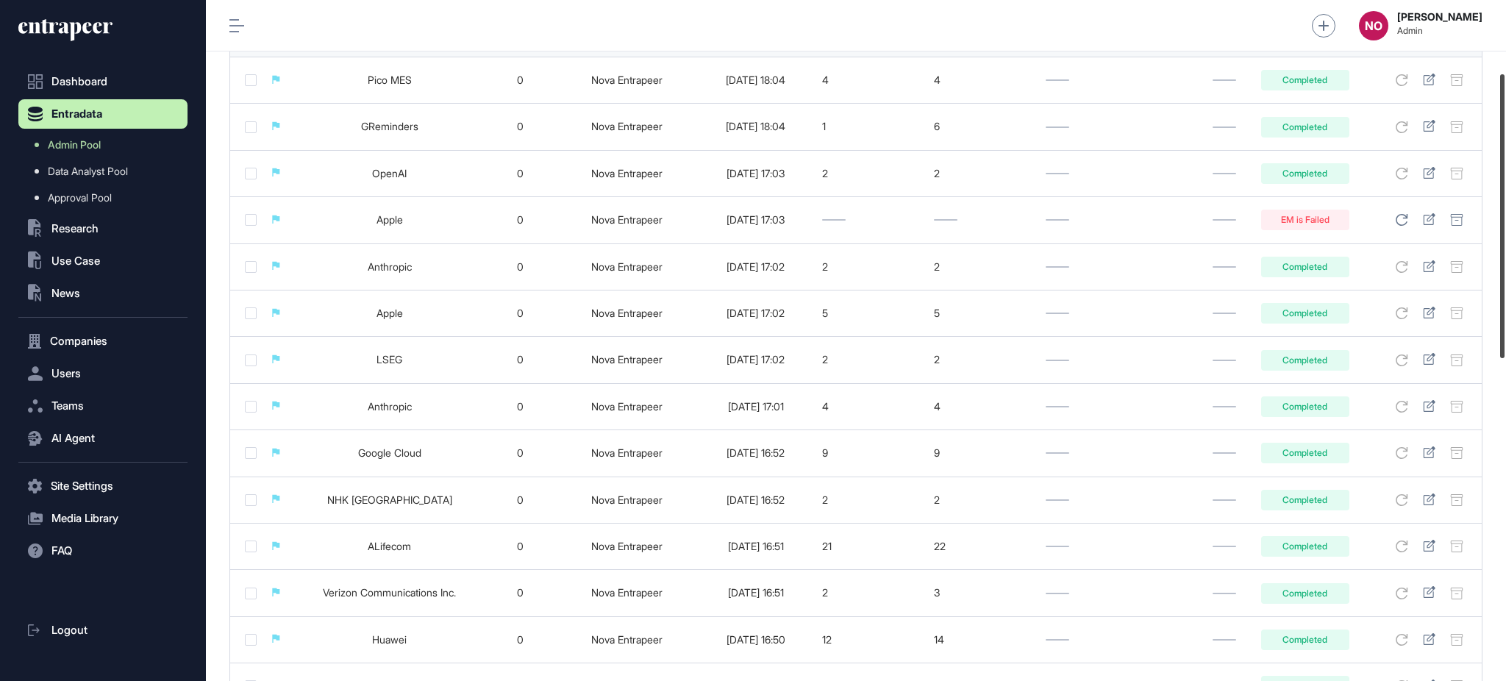
scroll to position [174, 0]
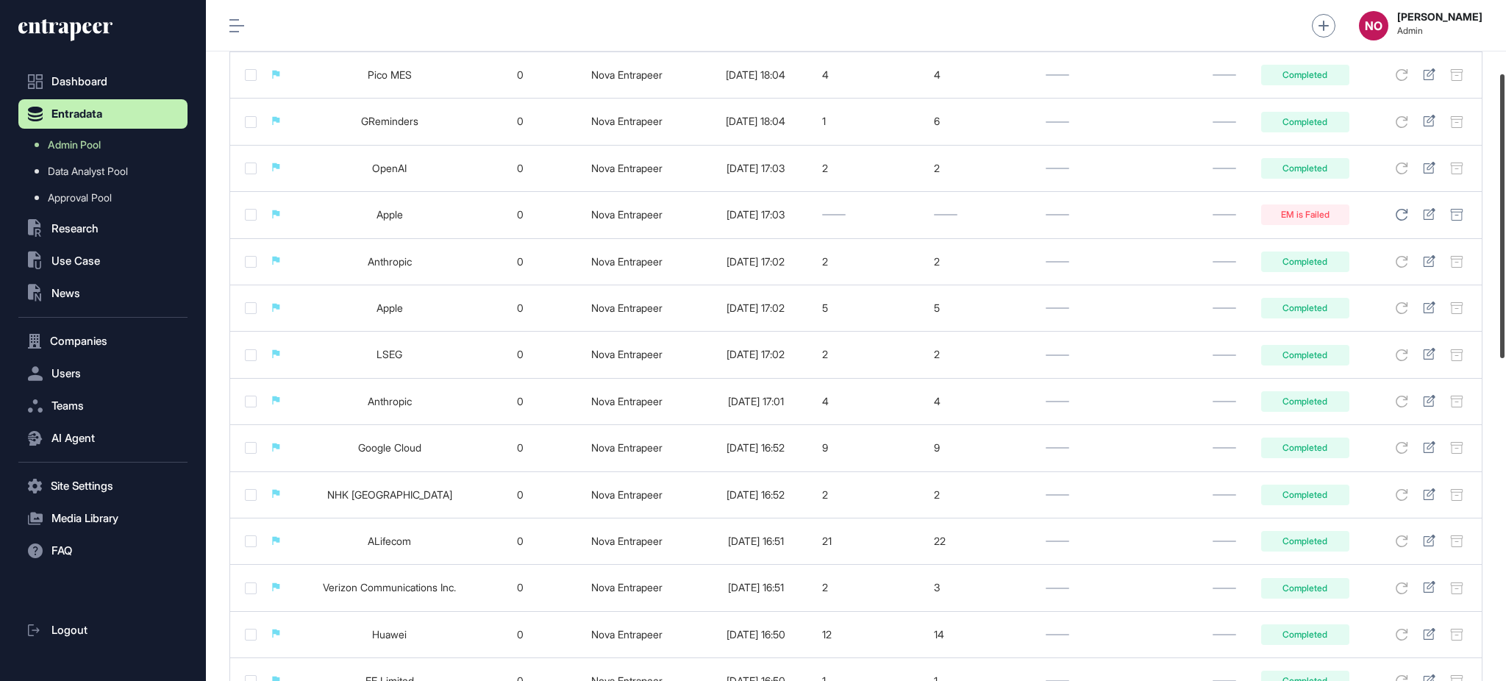
drag, startPoint x: 1504, startPoint y: 224, endPoint x: 1504, endPoint y: 297, distance: 72.8
click at [1504, 297] on div at bounding box center [1502, 216] width 4 height 284
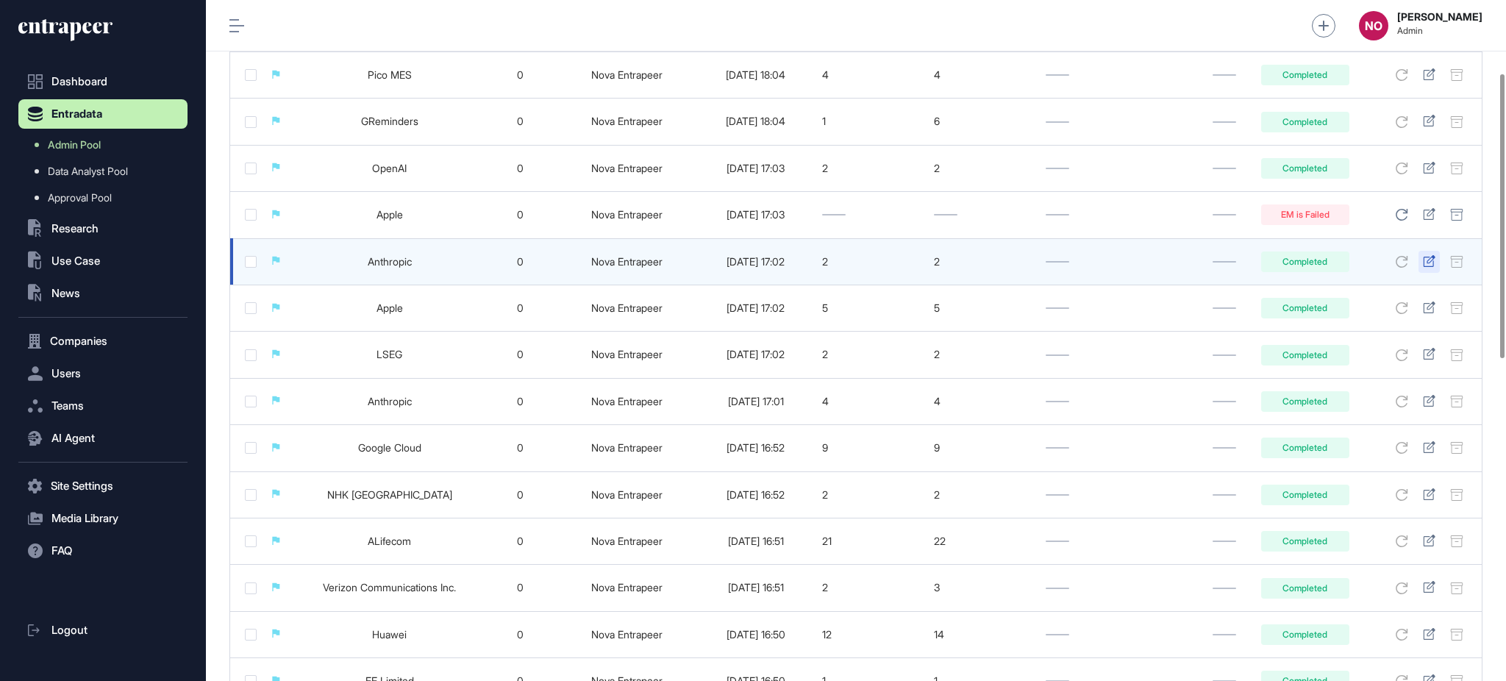
click at [1433, 263] on icon at bounding box center [1429, 261] width 13 height 12
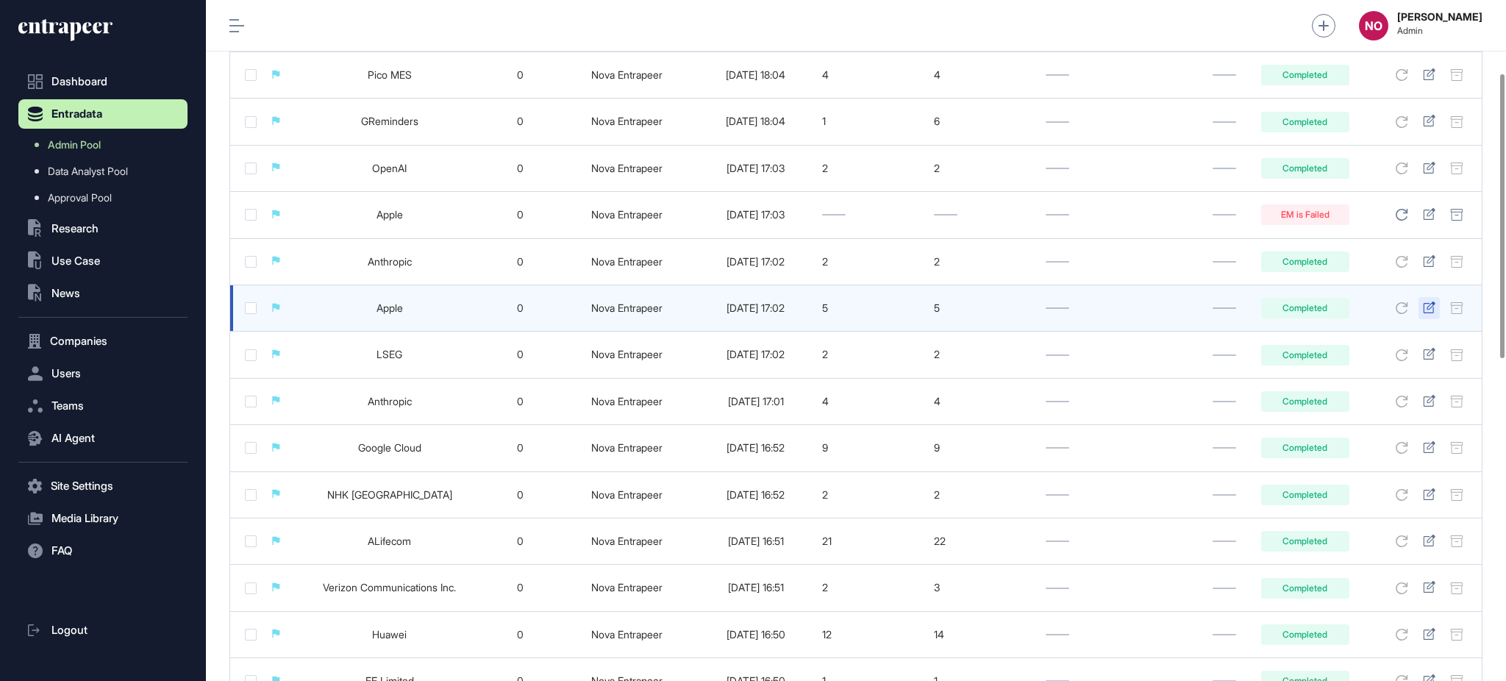
click at [1433, 309] on icon at bounding box center [1429, 307] width 13 height 12
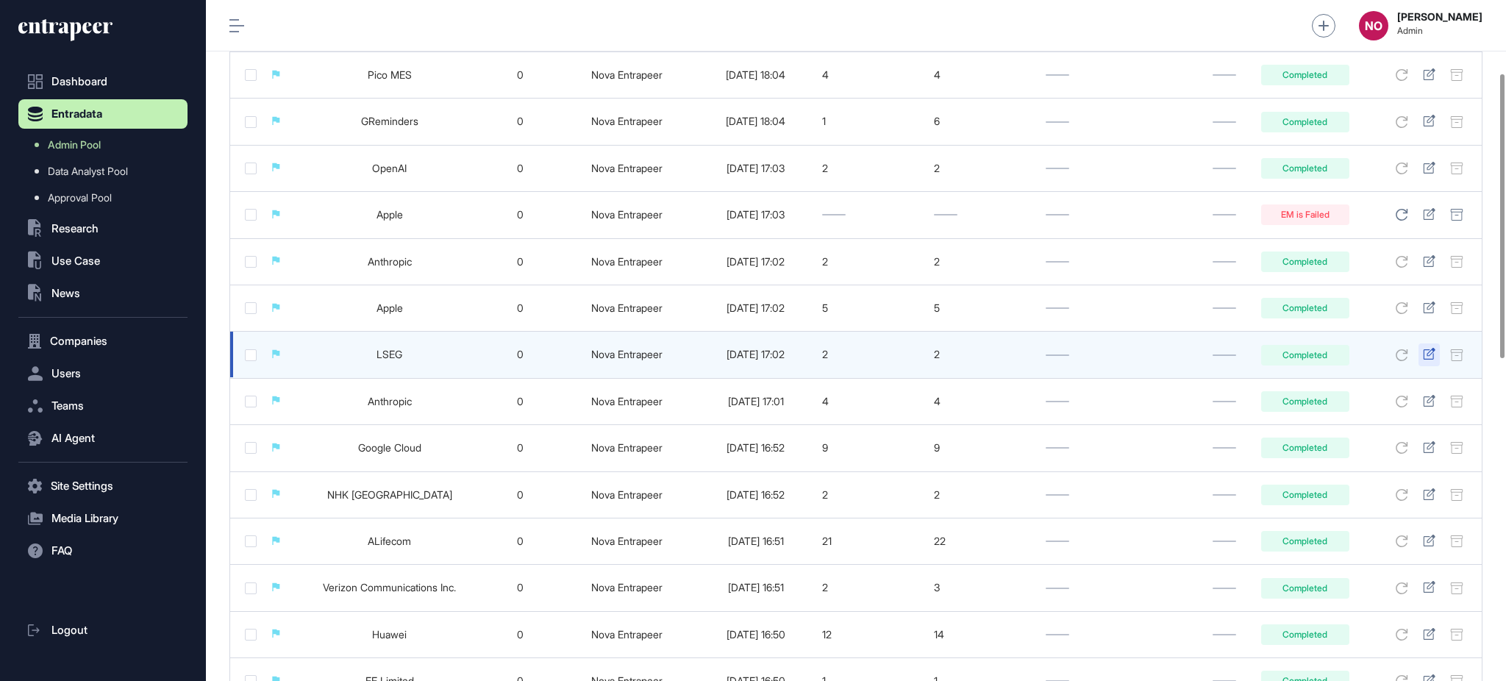
click at [1426, 351] on icon at bounding box center [1429, 354] width 13 height 12
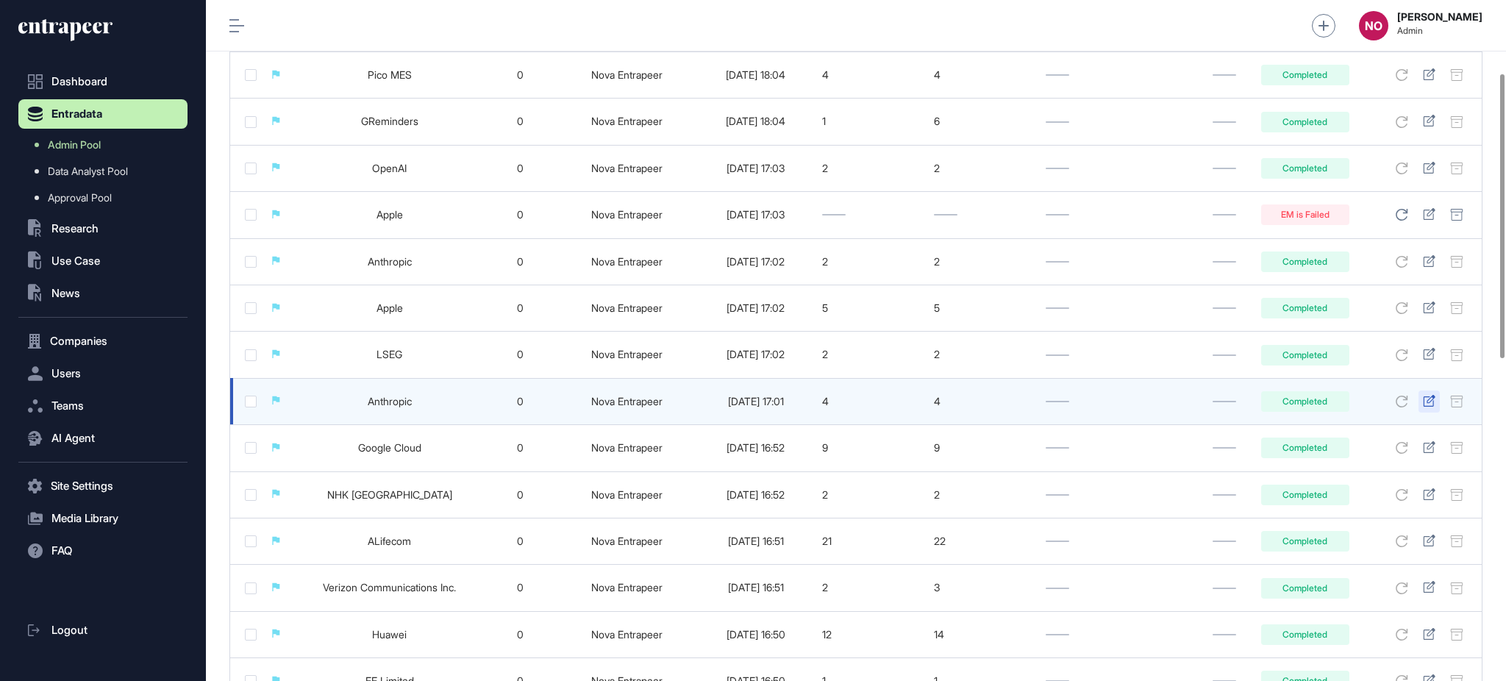
click at [1426, 399] on icon at bounding box center [1429, 401] width 13 height 12
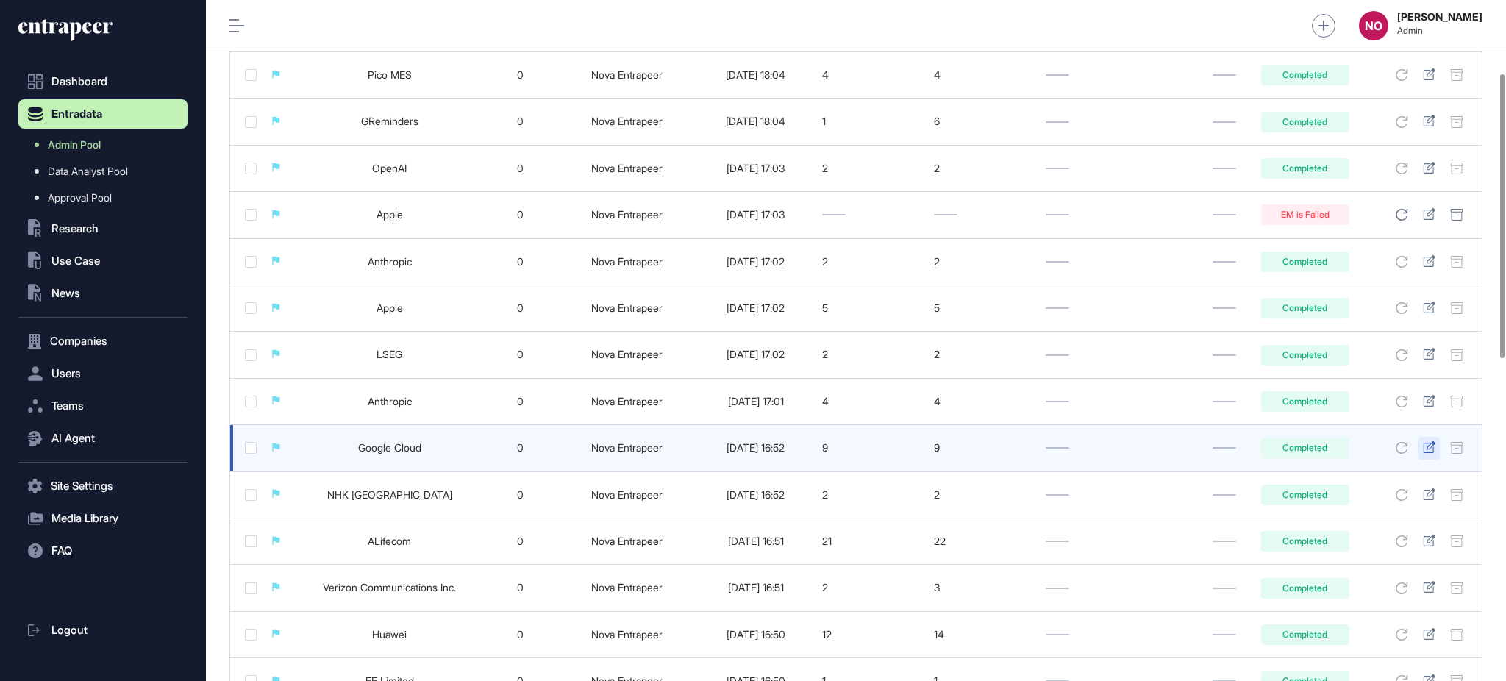
click at [1426, 446] on icon at bounding box center [1429, 447] width 13 height 12
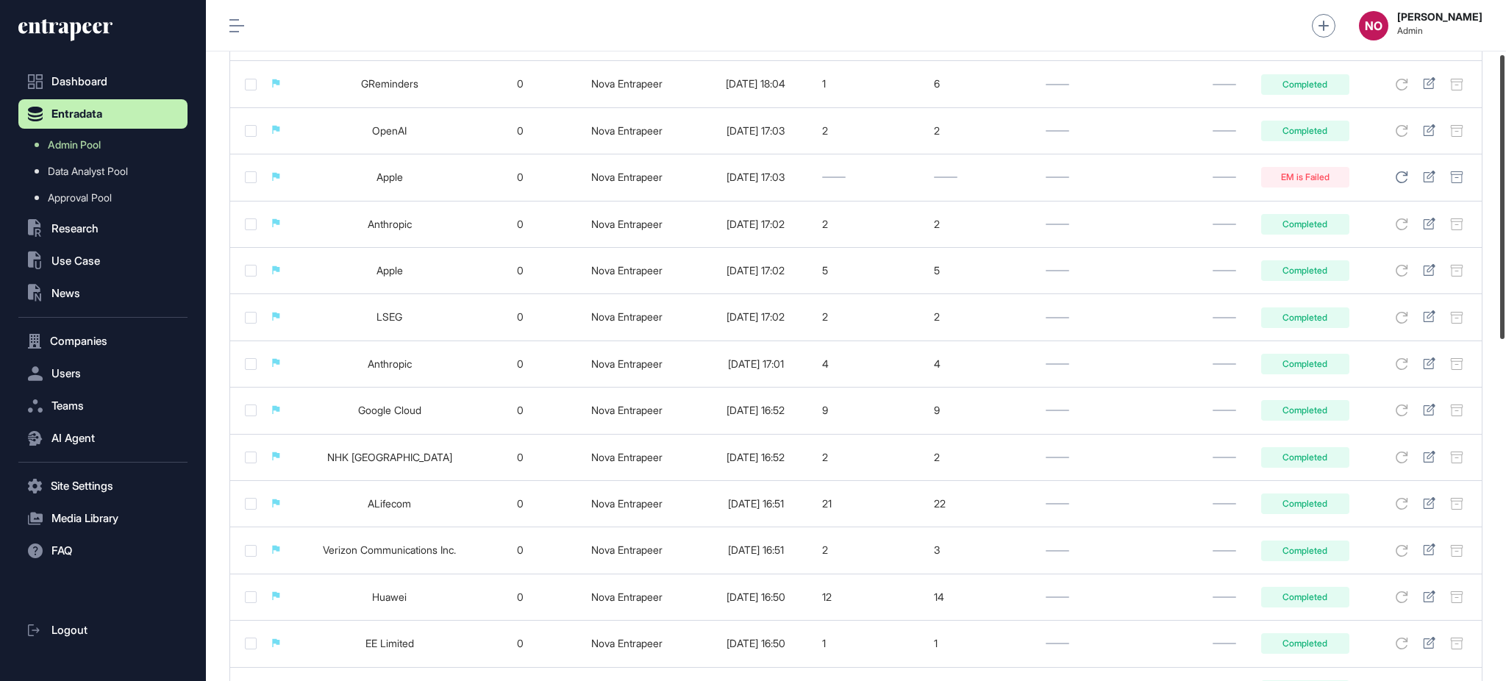
drag, startPoint x: 1504, startPoint y: 101, endPoint x: 1504, endPoint y: 78, distance: 23.5
click at [1504, 80] on div at bounding box center [1502, 197] width 4 height 284
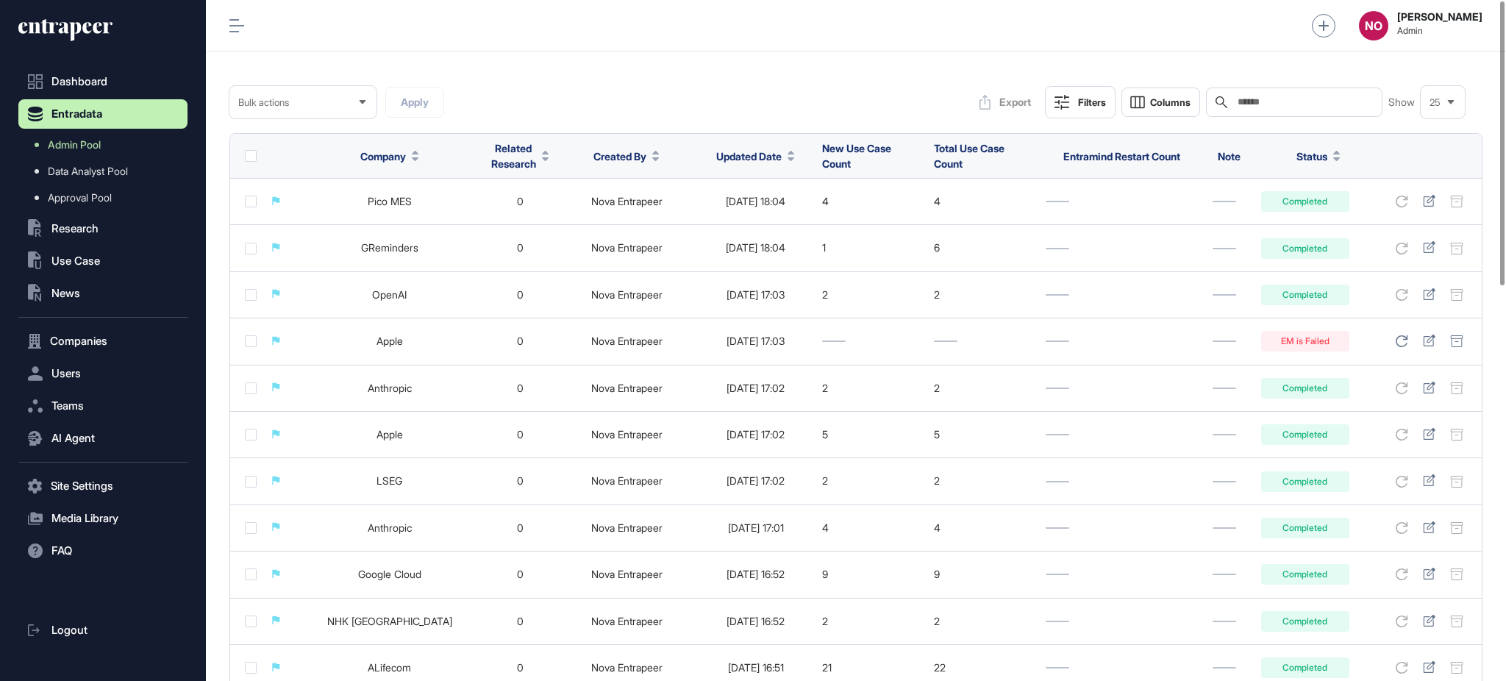
scroll to position [0, 0]
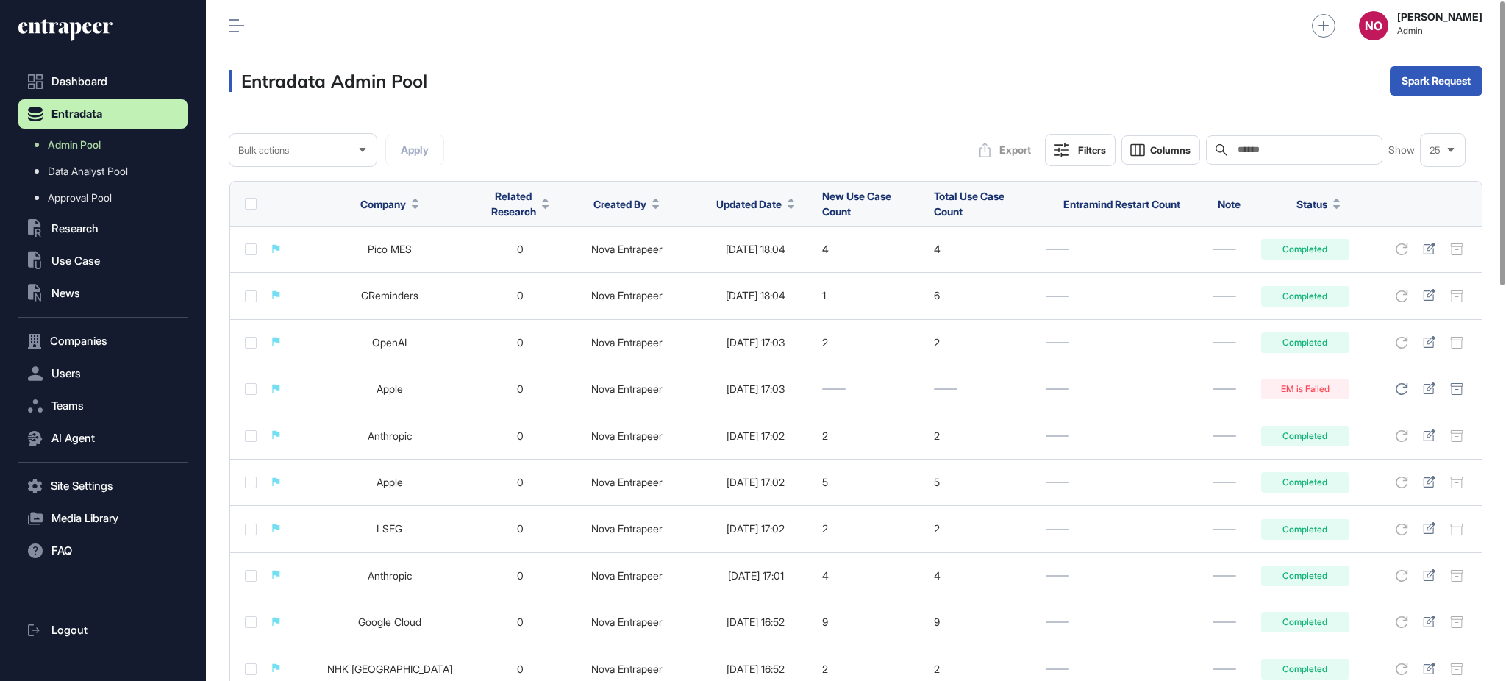
click at [1314, 149] on input "text" at bounding box center [1304, 150] width 137 height 12
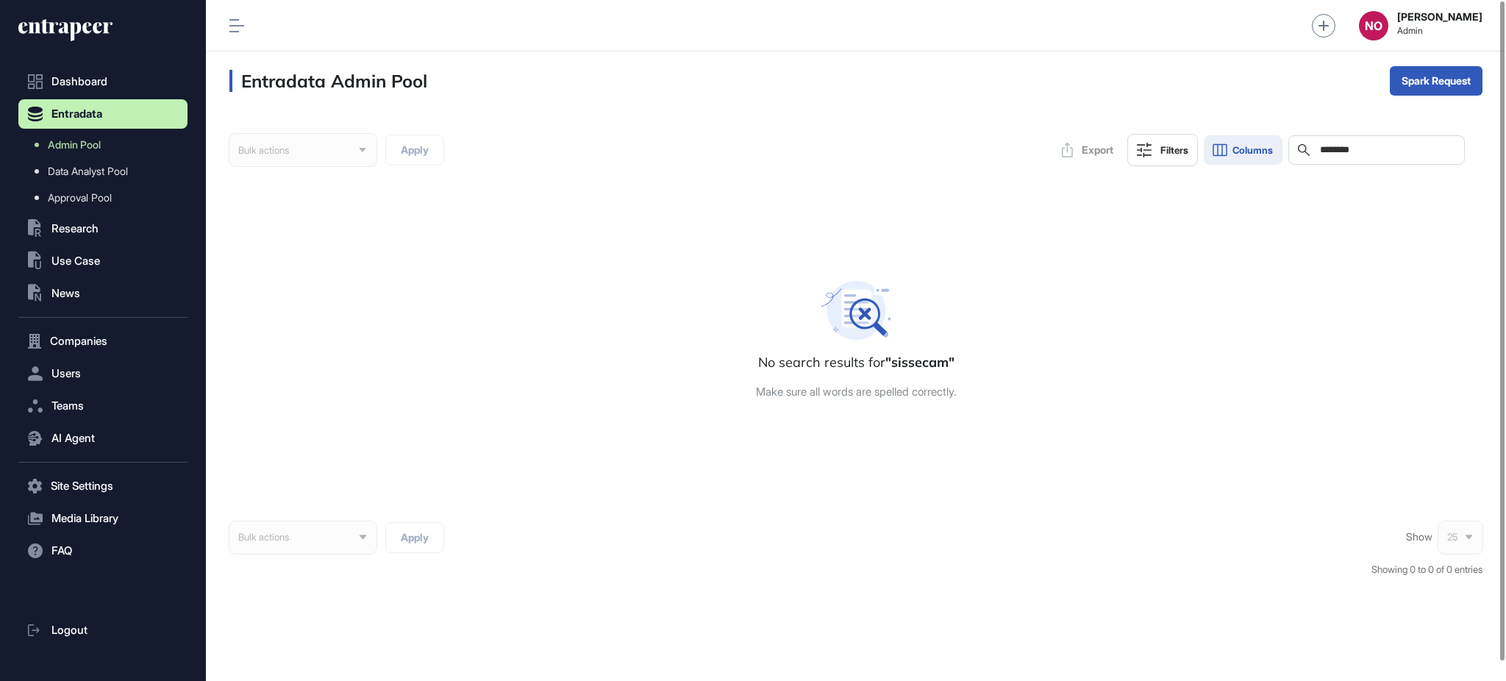
drag, startPoint x: 1370, startPoint y: 153, endPoint x: 1235, endPoint y: 144, distance: 134.8
click at [1235, 144] on div "Export Filters Columns Search ********" at bounding box center [1259, 150] width 411 height 32
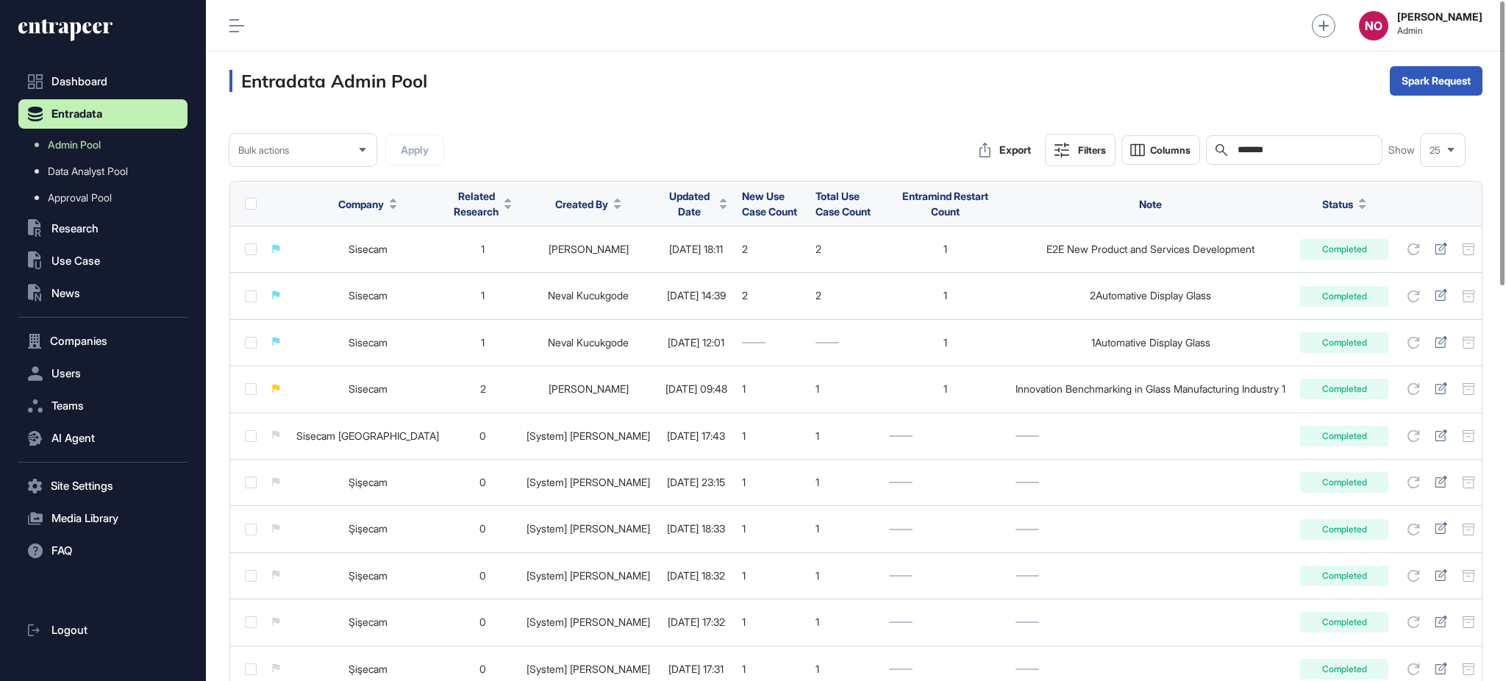
type input "*******"
click at [665, 198] on span "Updated Date" at bounding box center [689, 203] width 49 height 31
click at [649, 264] on span "Sort Descending" at bounding box center [629, 266] width 59 height 13
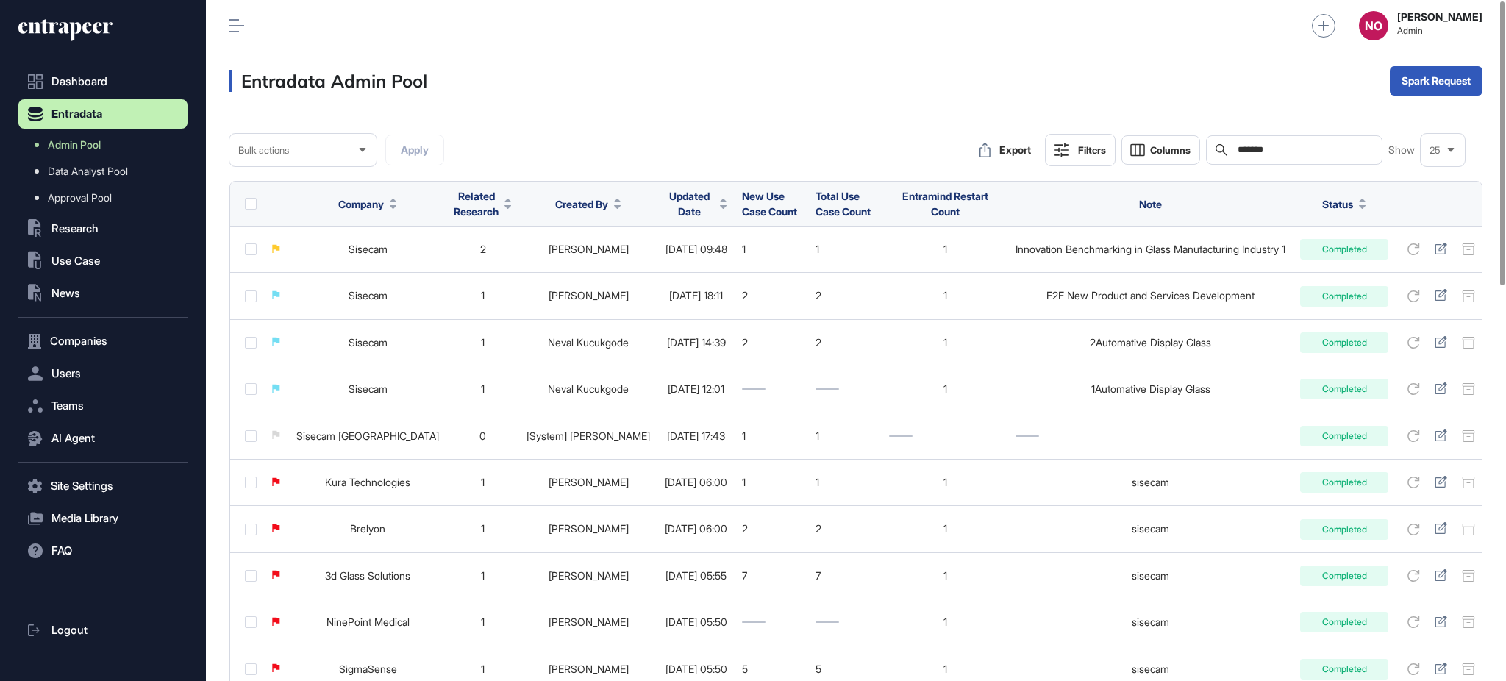
click at [665, 205] on span "Updated Date" at bounding box center [689, 203] width 49 height 31
click at [654, 260] on span "Sort Descending" at bounding box center [653, 266] width 59 height 13
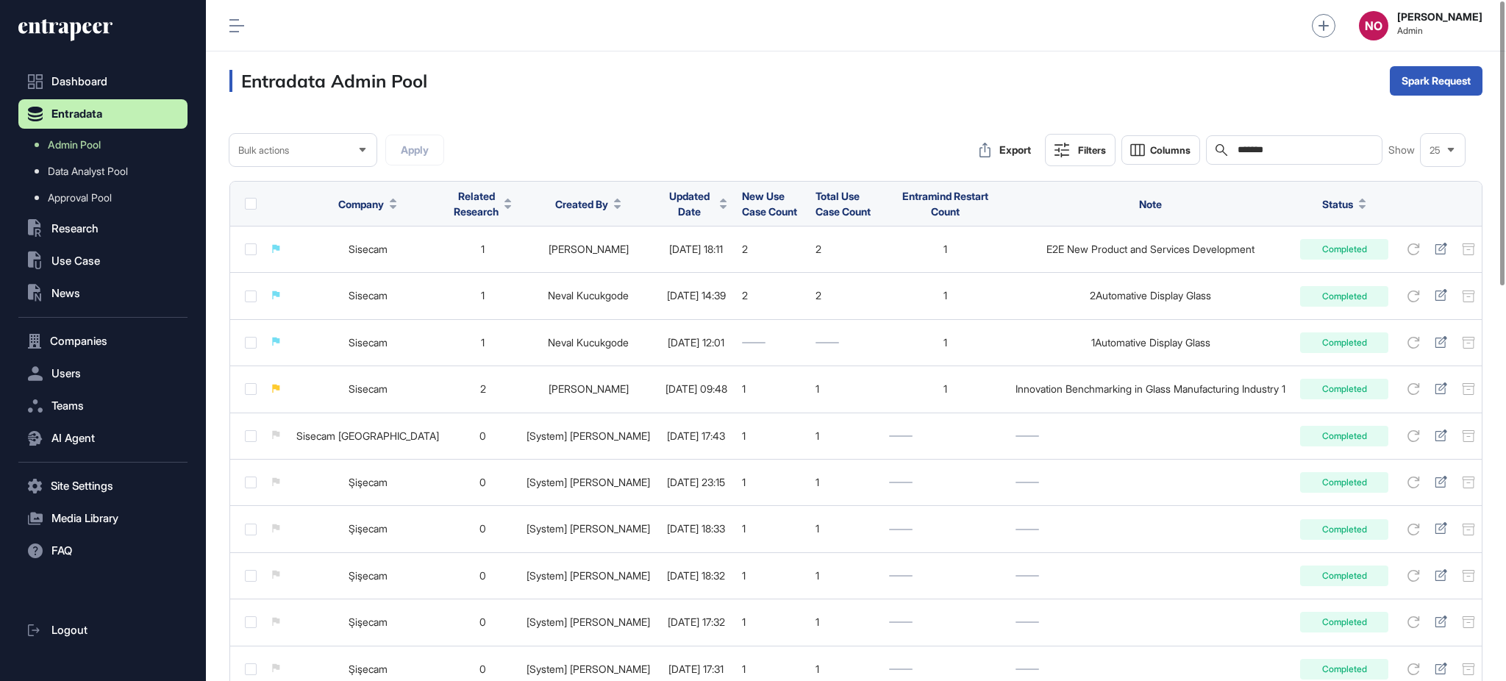
click at [1357, 149] on input "*******" at bounding box center [1304, 150] width 137 height 12
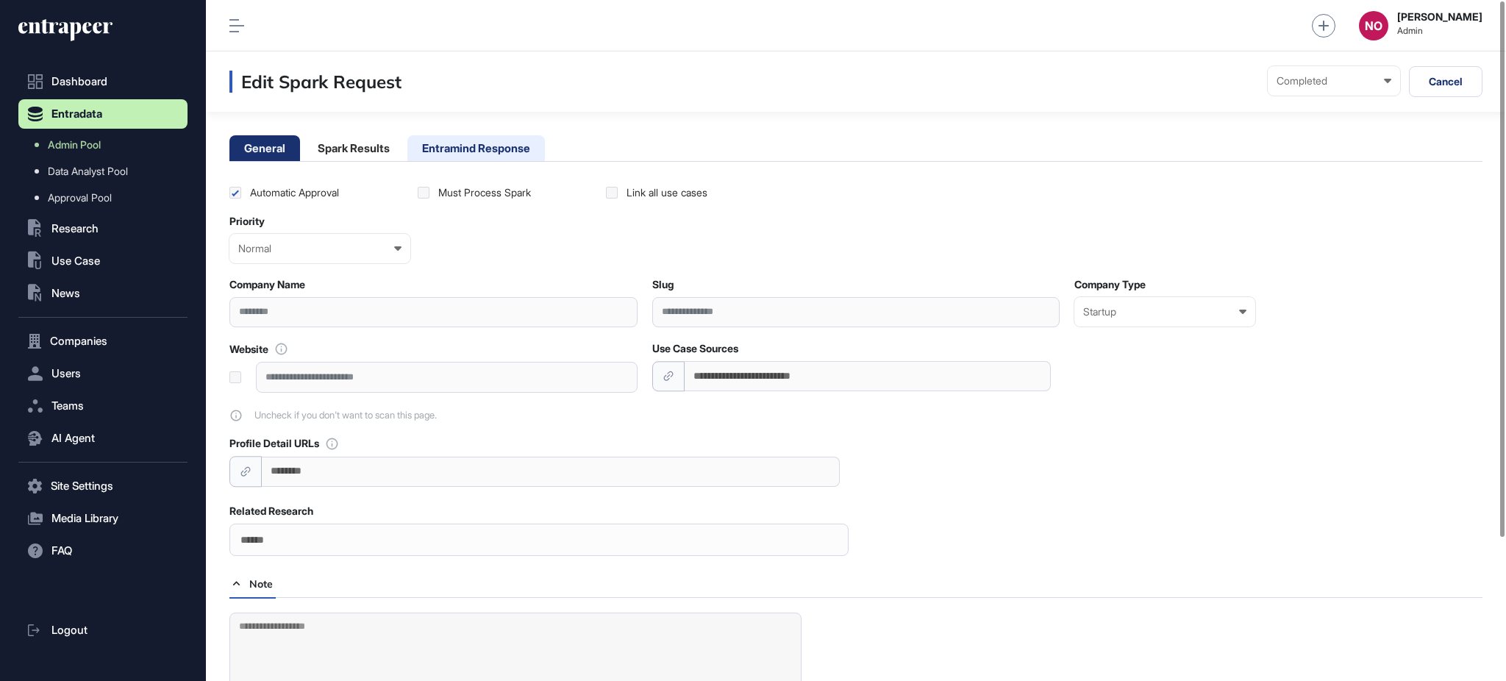
click at [448, 151] on li "Entramind Response" at bounding box center [476, 148] width 138 height 26
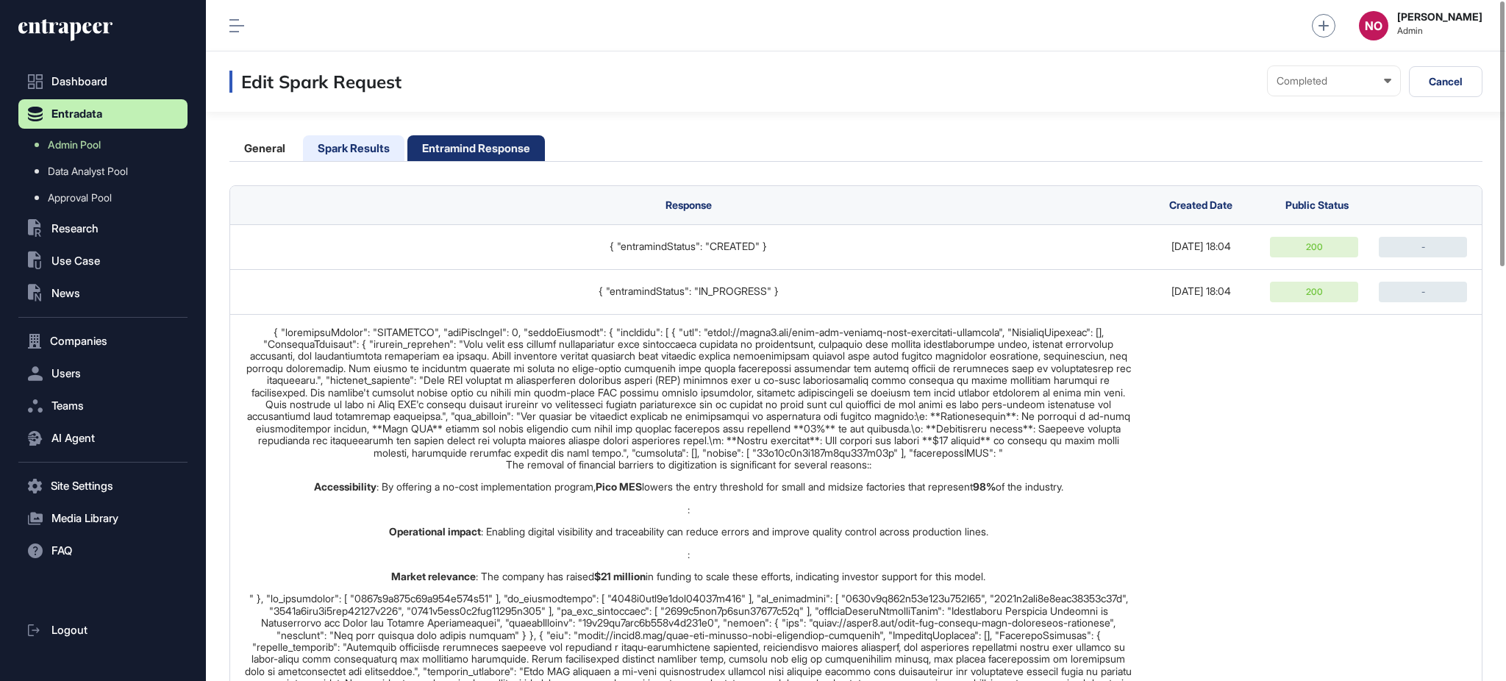
click at [378, 151] on li "Spark Results" at bounding box center [353, 148] width 101 height 26
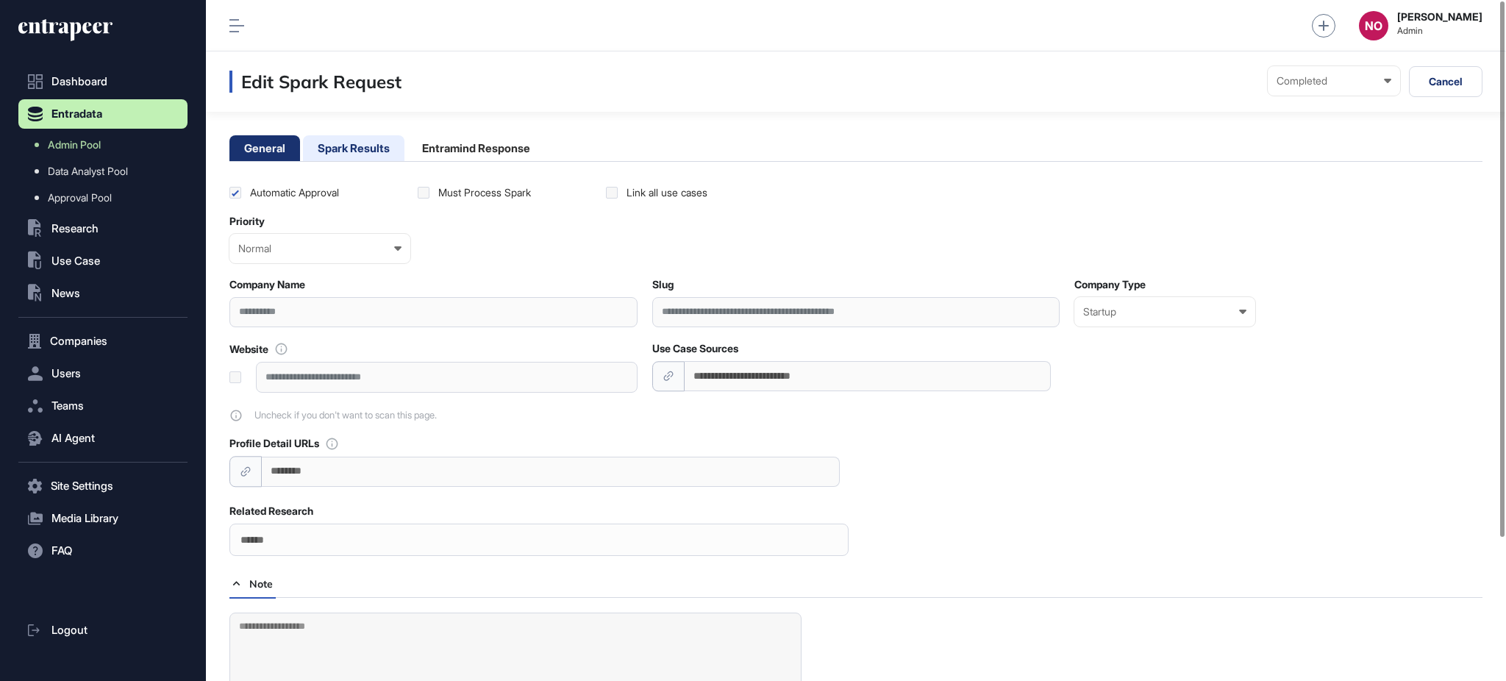
click at [354, 145] on li "Spark Results" at bounding box center [353, 148] width 101 height 26
click at [350, 148] on li "Spark Results" at bounding box center [353, 148] width 101 height 26
click at [359, 143] on li "Spark Results" at bounding box center [353, 148] width 101 height 26
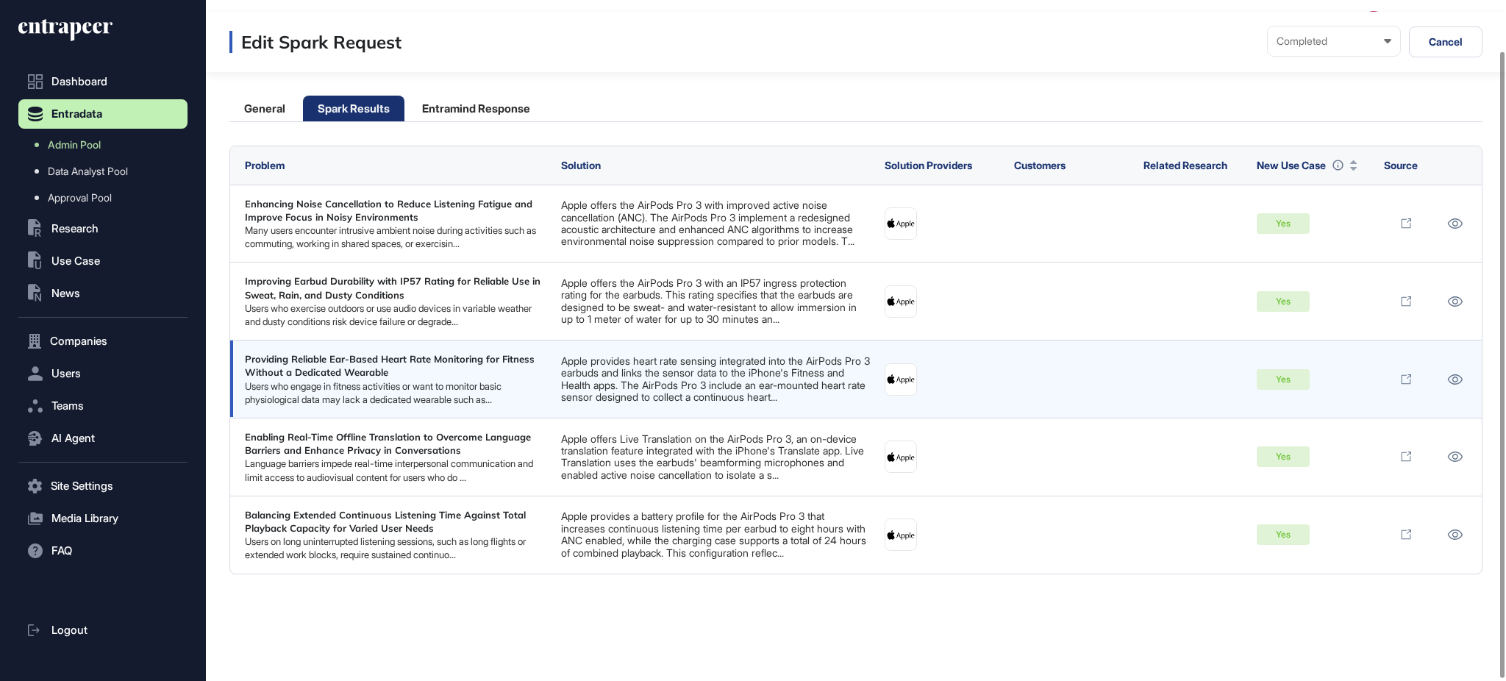
scroll to position [56, 0]
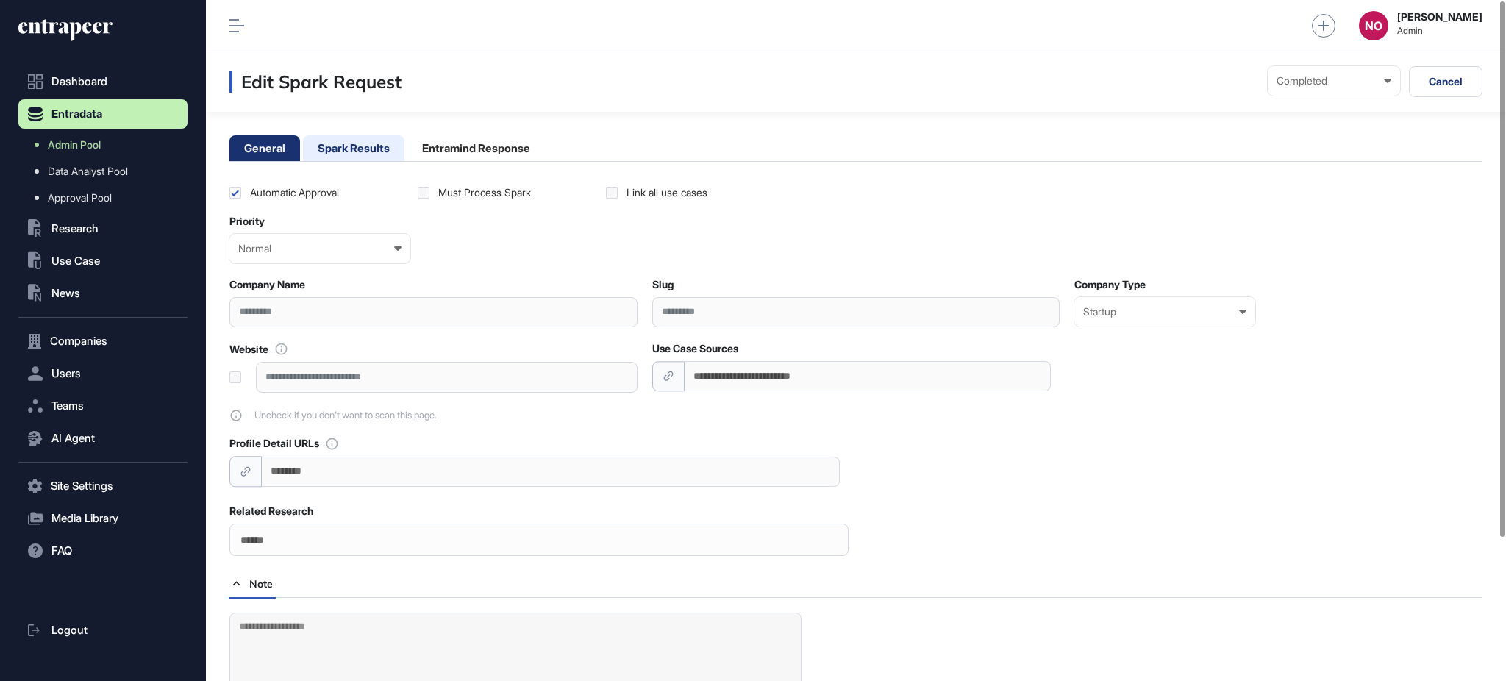
drag, startPoint x: 363, startPoint y: 144, endPoint x: 378, endPoint y: 141, distance: 15.7
click at [363, 143] on li "Spark Results" at bounding box center [353, 148] width 101 height 26
click at [349, 139] on li "Spark Results" at bounding box center [353, 148] width 101 height 26
click at [335, 149] on li "Spark Results" at bounding box center [353, 148] width 101 height 26
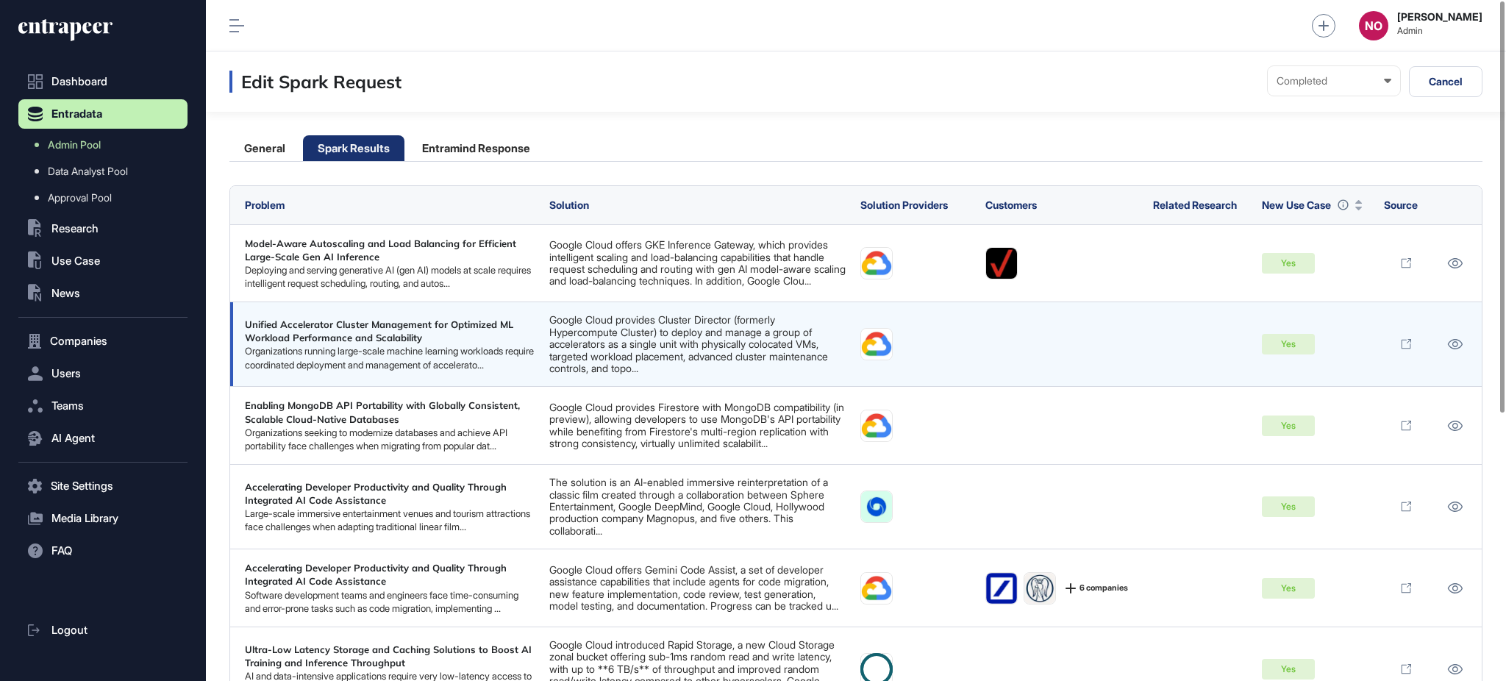
scroll to position [441, 0]
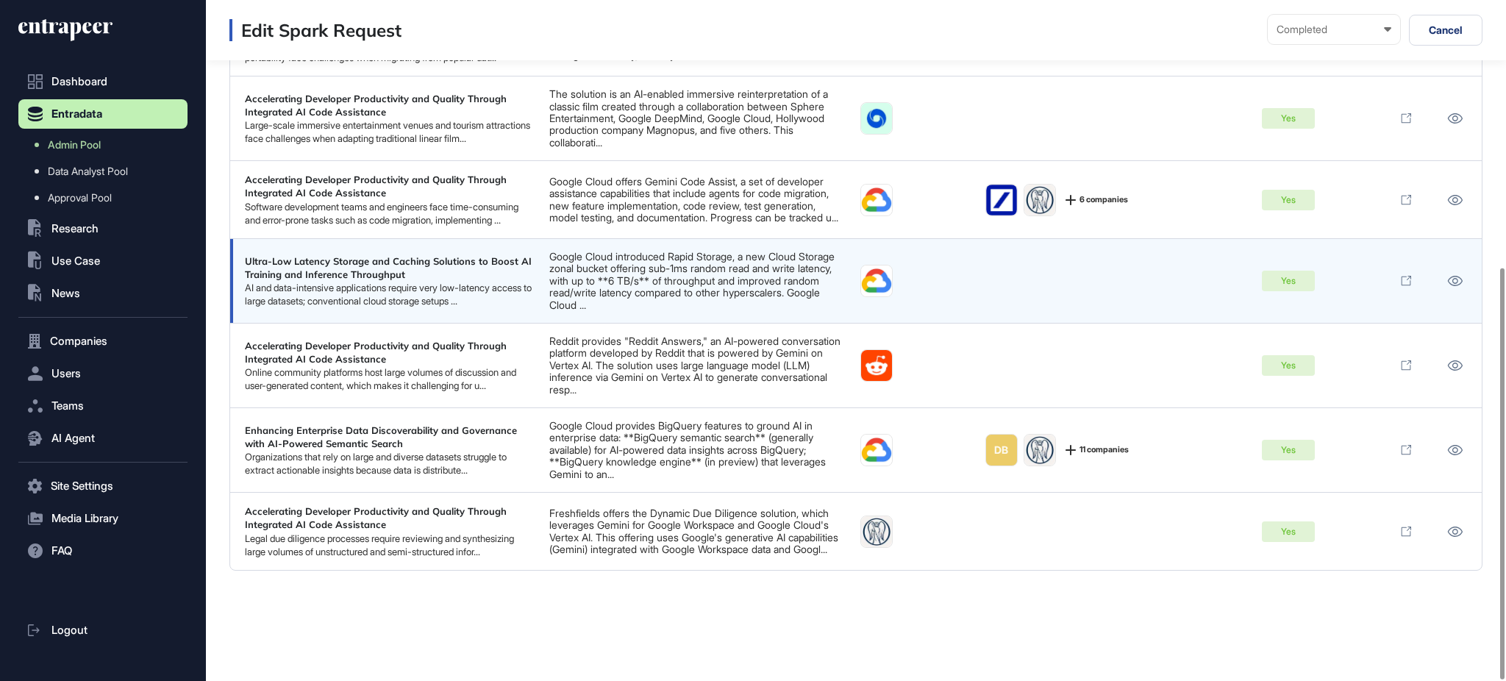
click at [728, 271] on link "Google Cloud introduced Rapid Storage, a new Cloud Storage zonal bucket offerin…" at bounding box center [691, 280] width 285 height 61
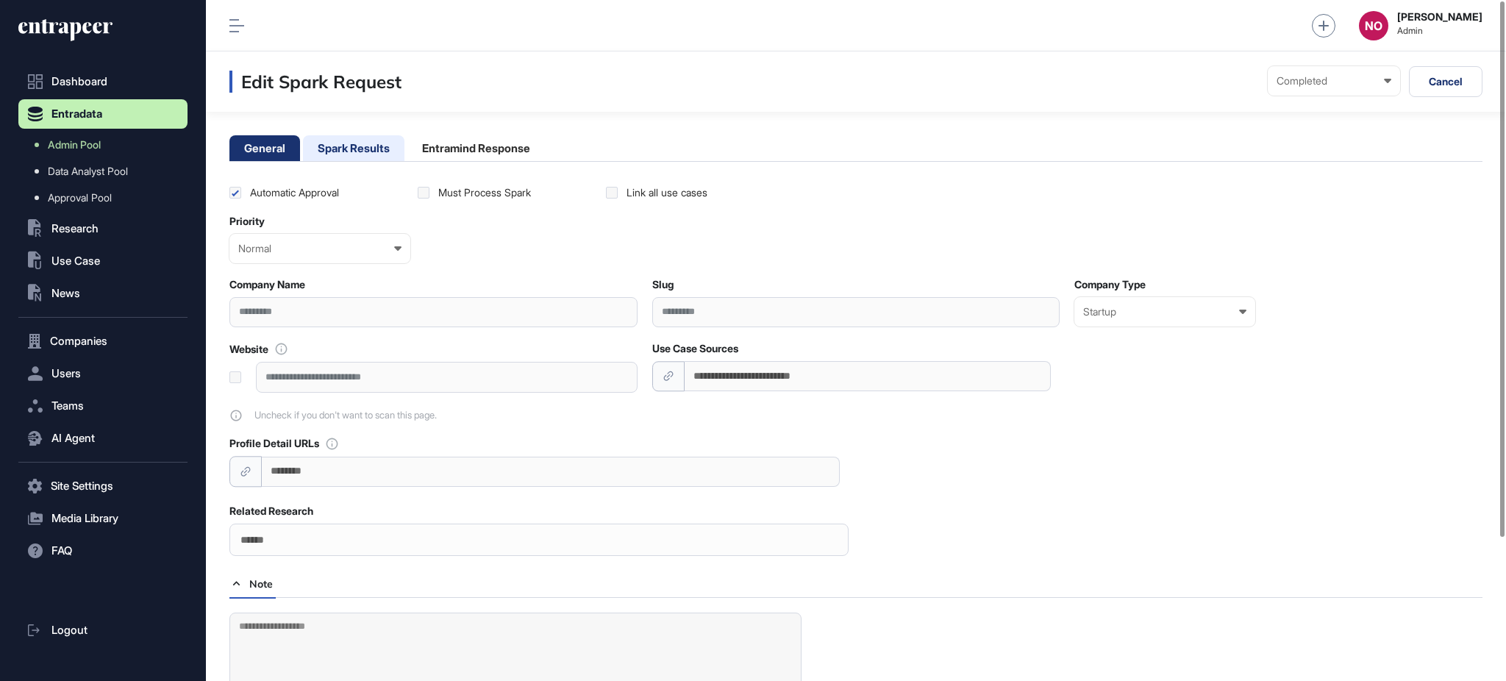
click at [354, 151] on li "Spark Results" at bounding box center [353, 148] width 101 height 26
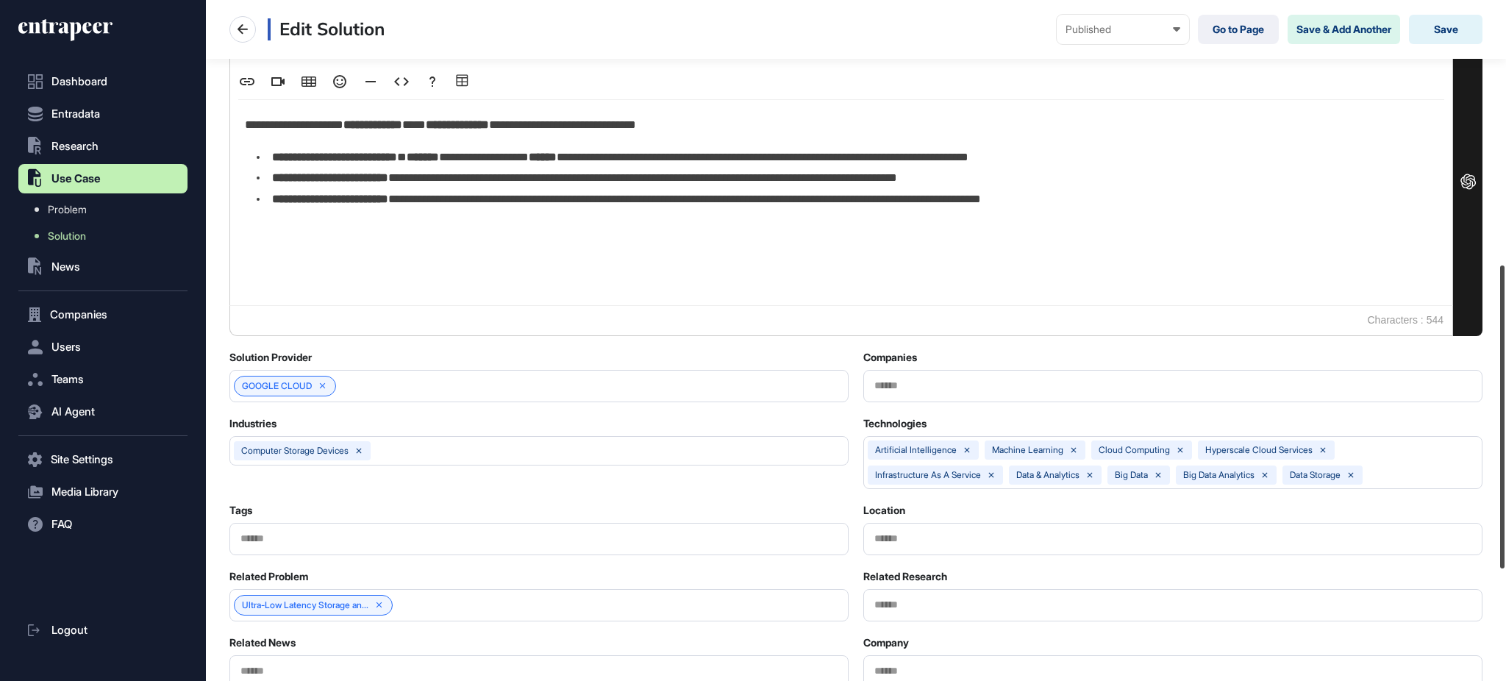
scroll to position [593, 0]
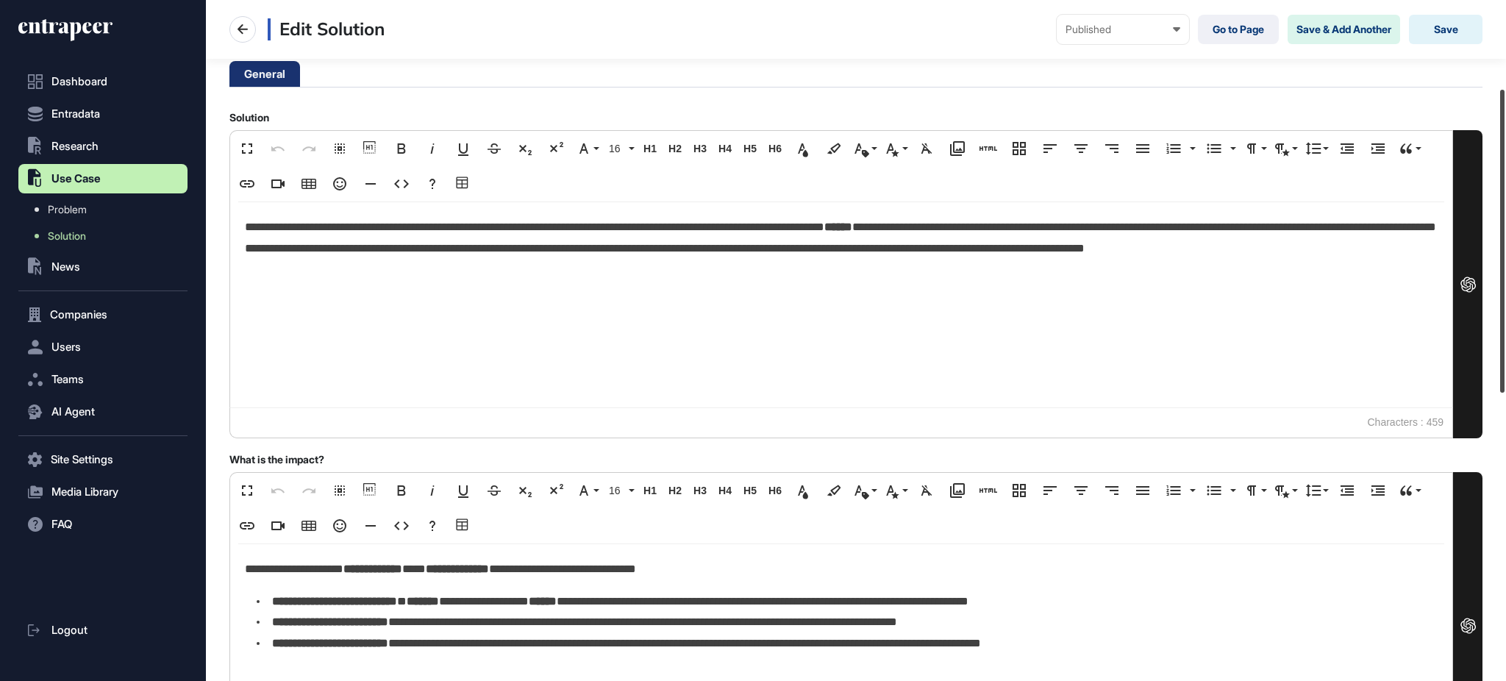
drag, startPoint x: 1504, startPoint y: 193, endPoint x: 1502, endPoint y: 244, distance: 51.5
click at [1503, 249] on div at bounding box center [1502, 241] width 4 height 303
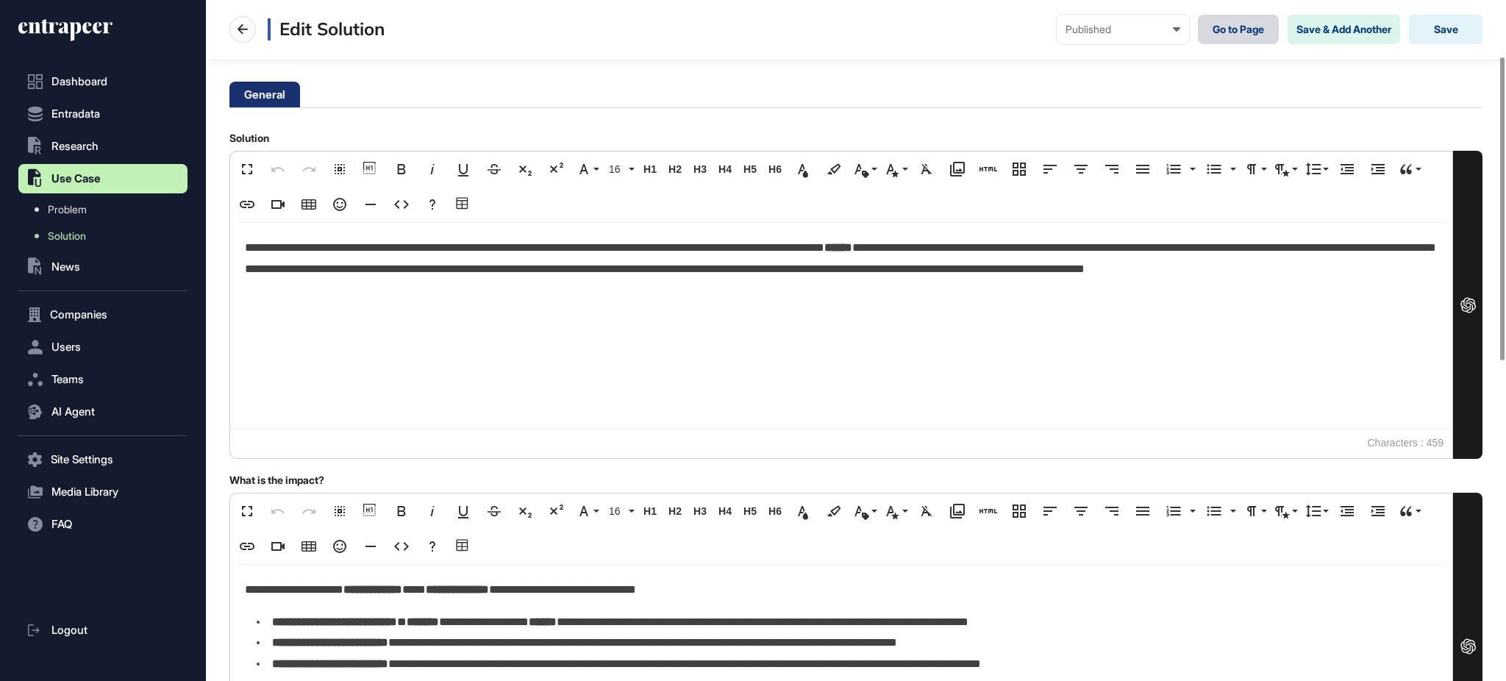
click at [1210, 23] on link "Go to Page" at bounding box center [1238, 29] width 81 height 29
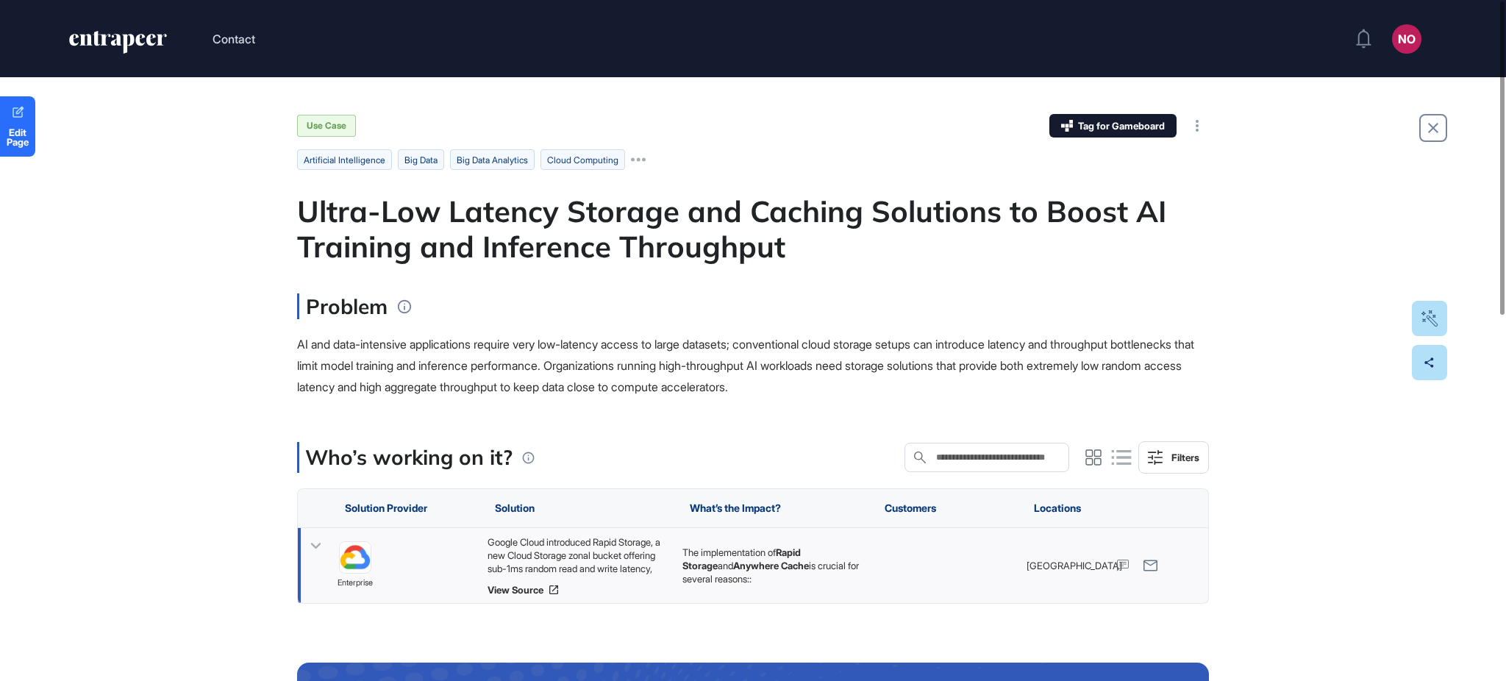
click at [310, 544] on icon at bounding box center [315, 545] width 21 height 21
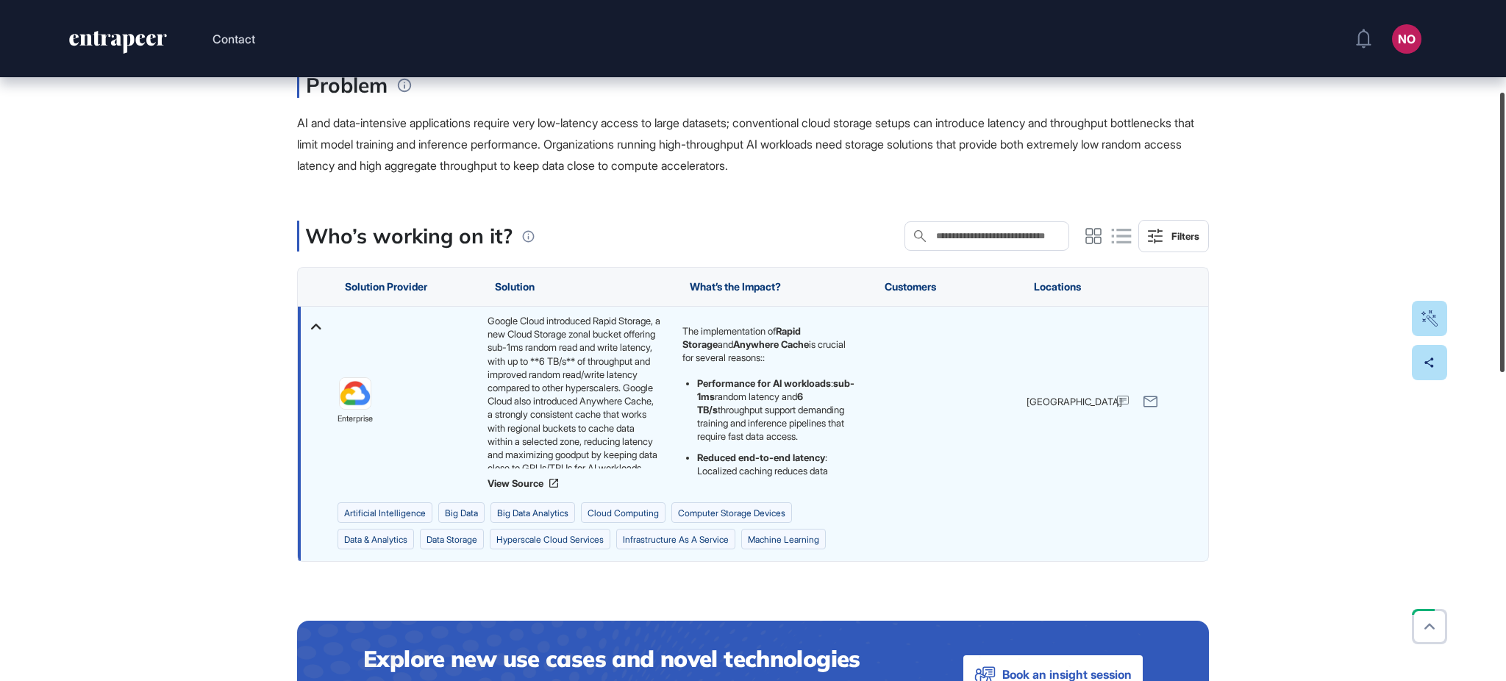
scroll to position [227, 0]
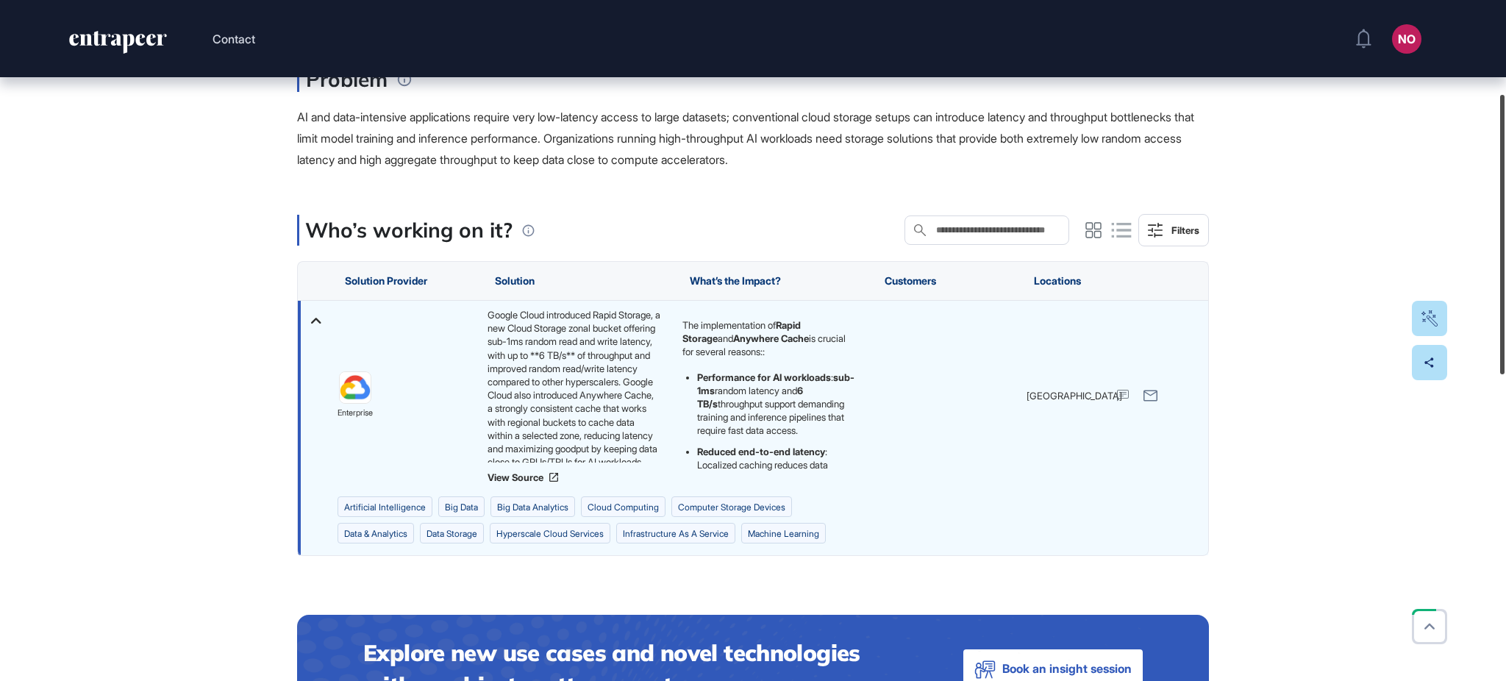
drag, startPoint x: 1504, startPoint y: 225, endPoint x: 1504, endPoint y: 318, distance: 93.4
click at [1504, 318] on div at bounding box center [1502, 234] width 4 height 279
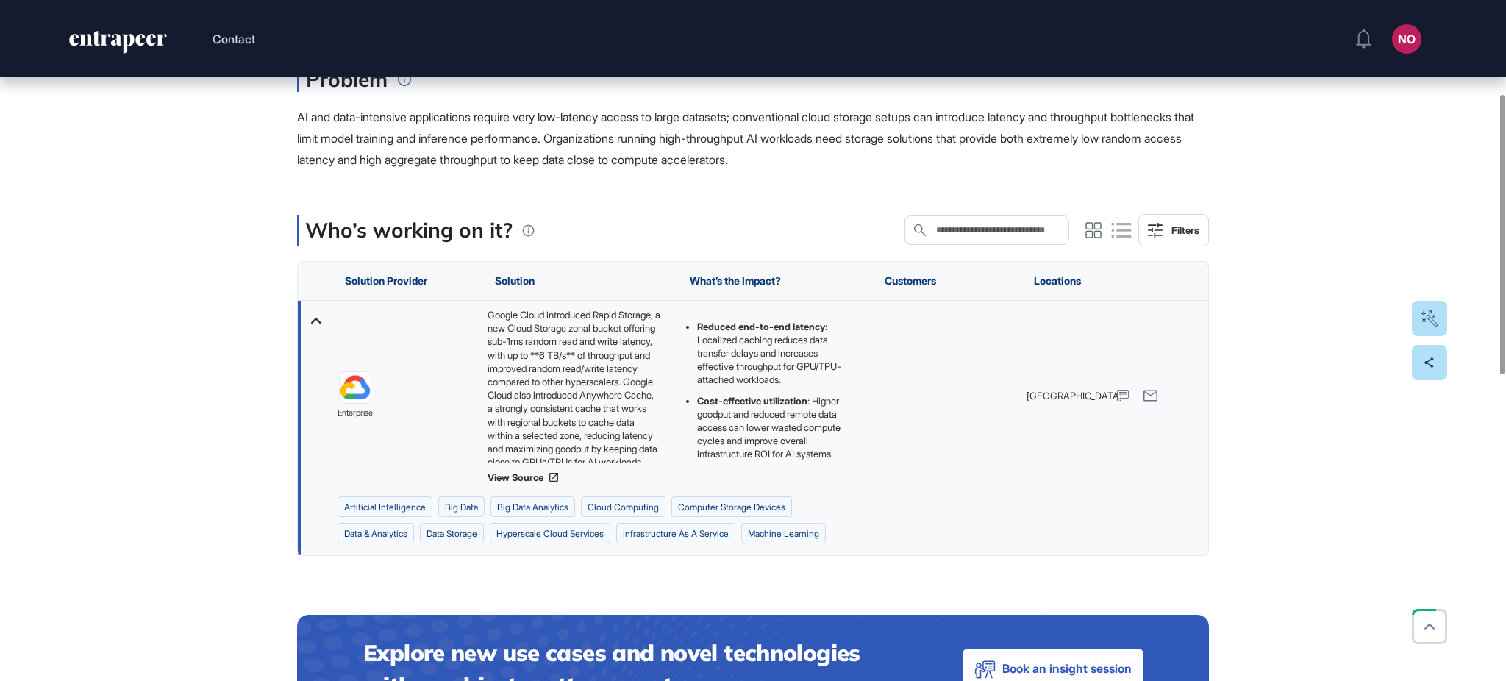
scroll to position [151, 0]
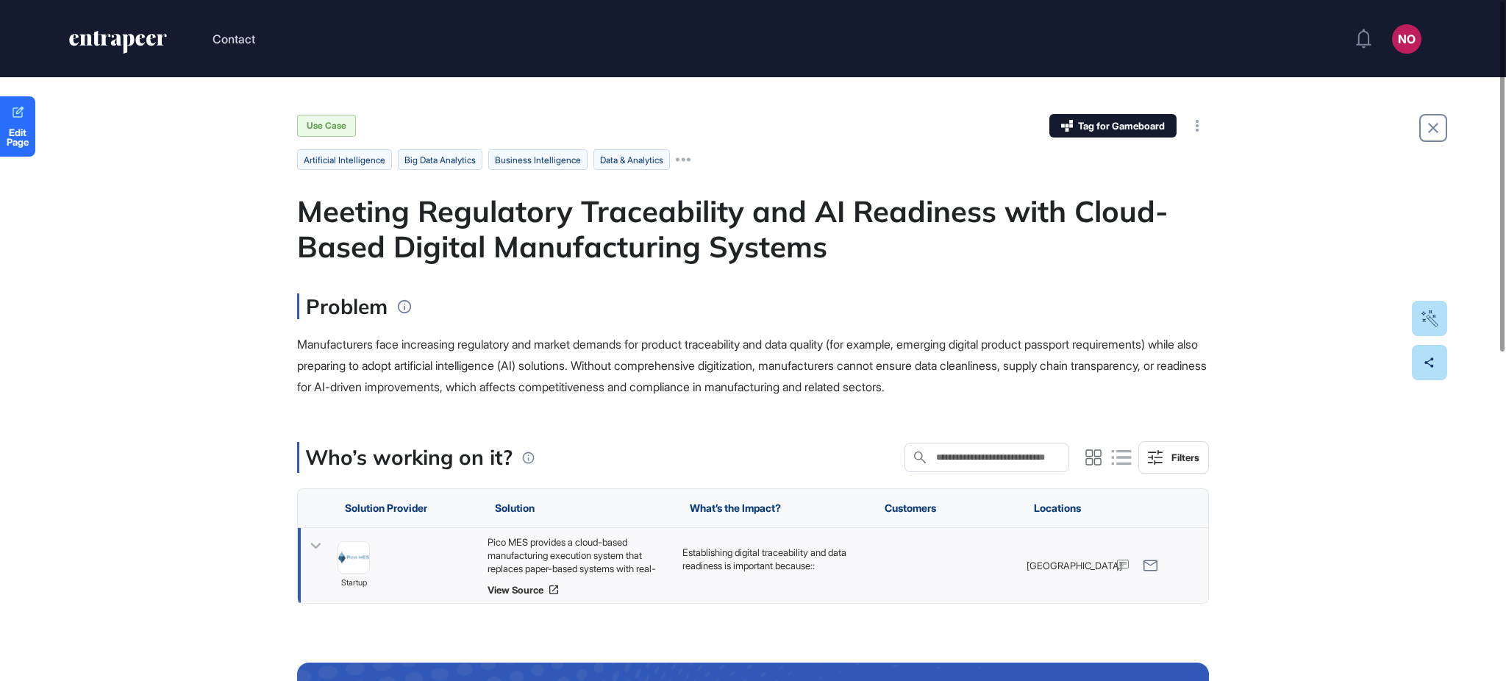
click at [318, 537] on icon at bounding box center [315, 545] width 21 height 21
